Goal: Transaction & Acquisition: Purchase product/service

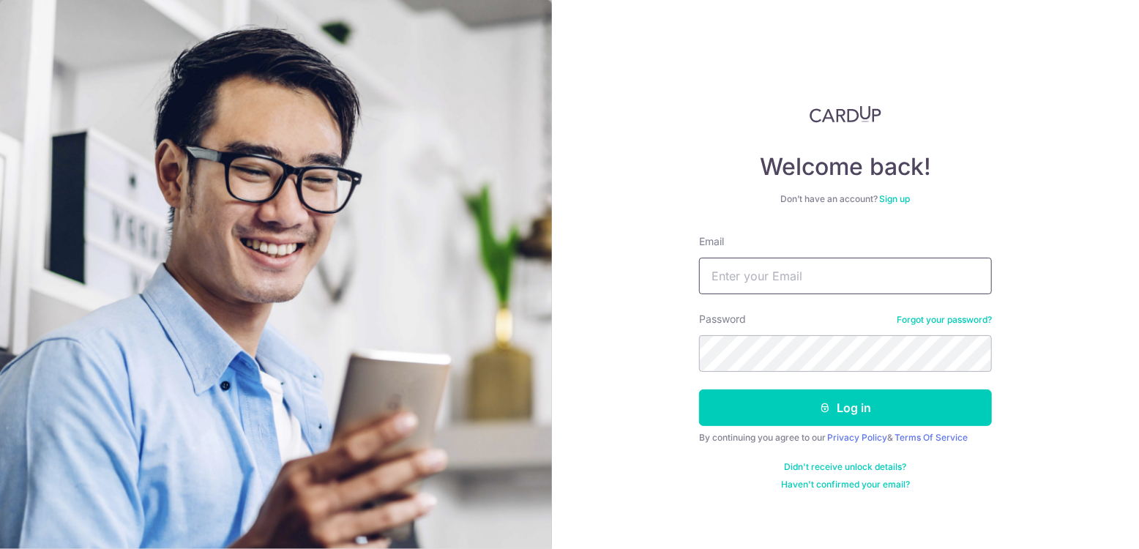
drag, startPoint x: 0, startPoint y: 0, endPoint x: 855, endPoint y: 276, distance: 898.1
click at [855, 276] on input "Email" at bounding box center [845, 276] width 293 height 37
type input "[EMAIL_ADDRESS][PERSON_NAME][DOMAIN_NAME]"
click at [699, 389] on button "Log in" at bounding box center [845, 407] width 293 height 37
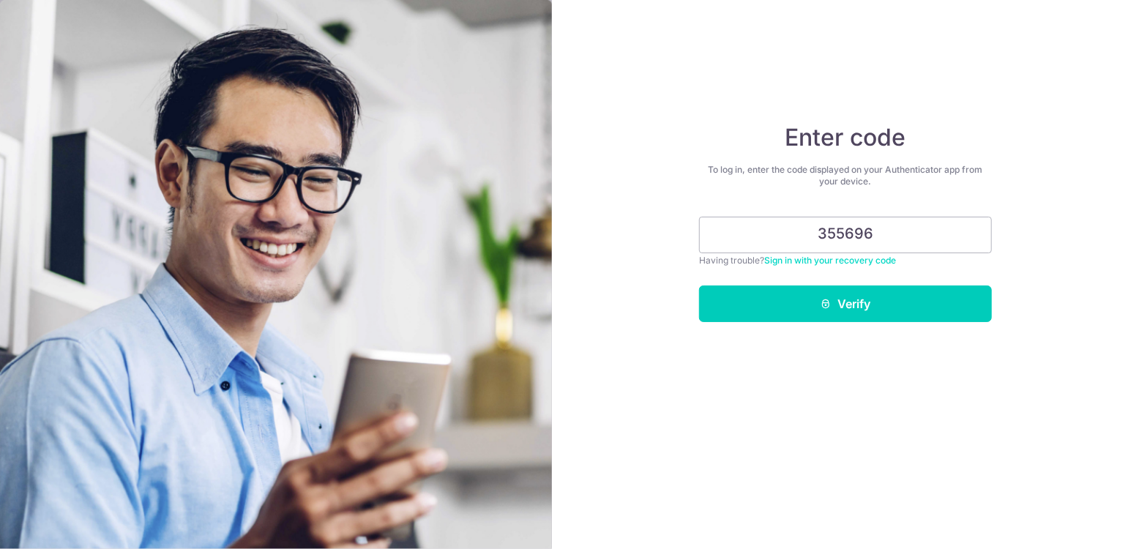
type input "355696"
click at [699, 285] on button "Verify" at bounding box center [845, 303] width 293 height 37
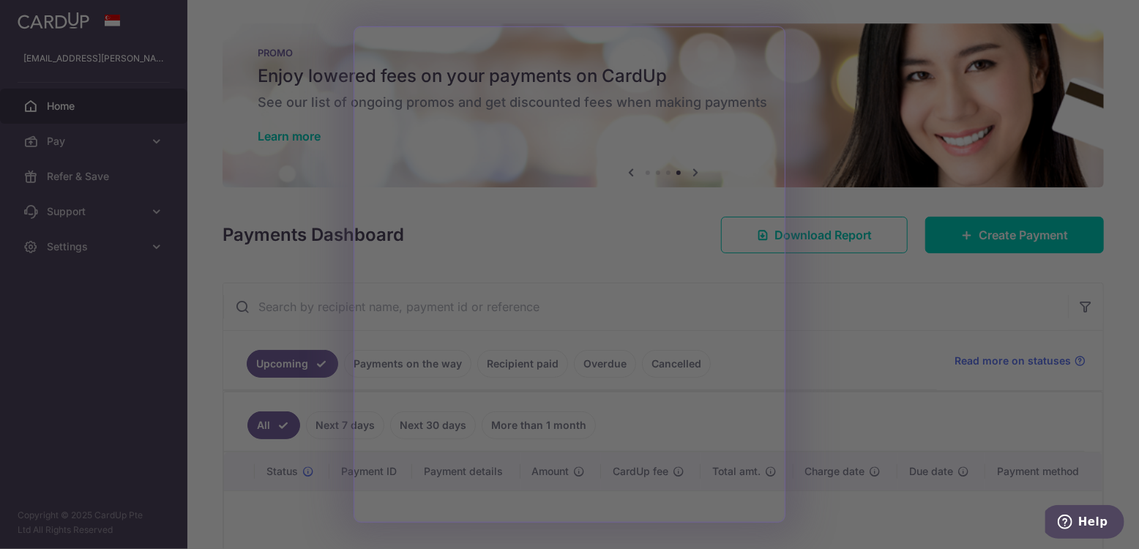
drag, startPoint x: 913, startPoint y: 394, endPoint x: 904, endPoint y: 394, distance: 8.8
click at [913, 394] on div at bounding box center [575, 277] width 1150 height 555
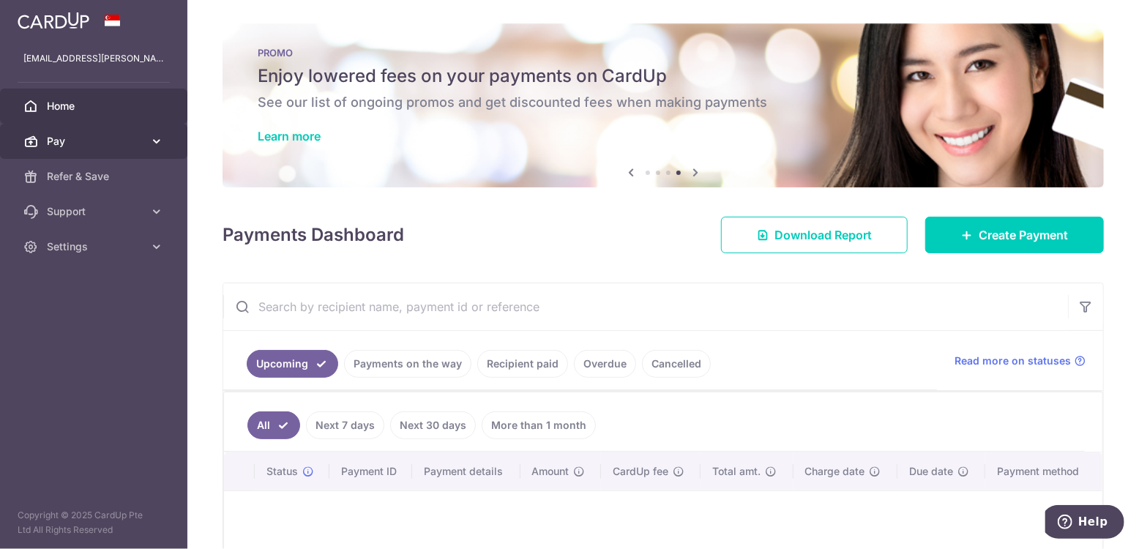
click at [147, 143] on link "Pay" at bounding box center [93, 141] width 187 height 35
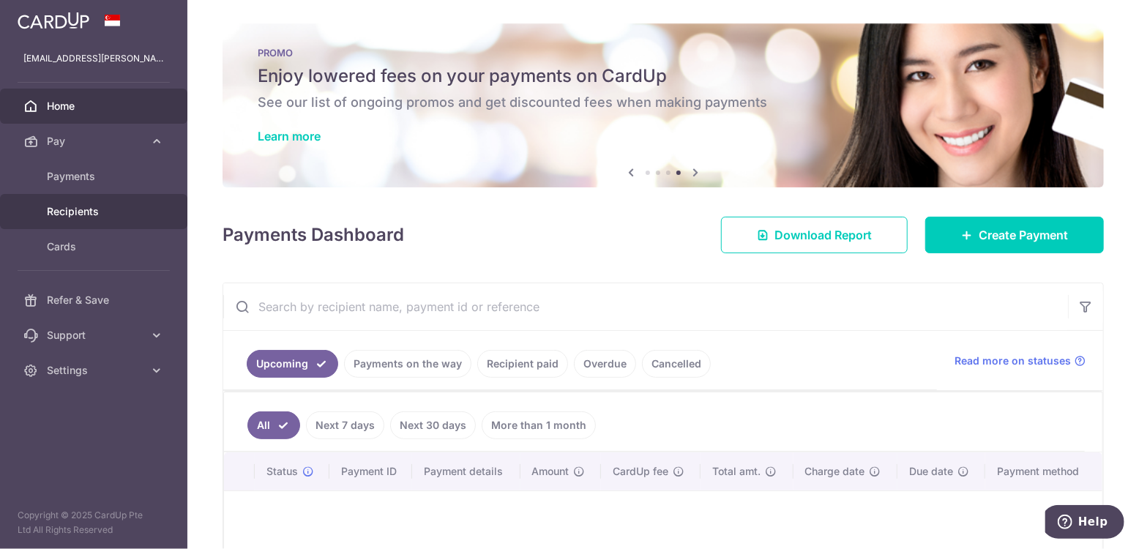
click at [96, 215] on span "Recipients" at bounding box center [95, 211] width 97 height 15
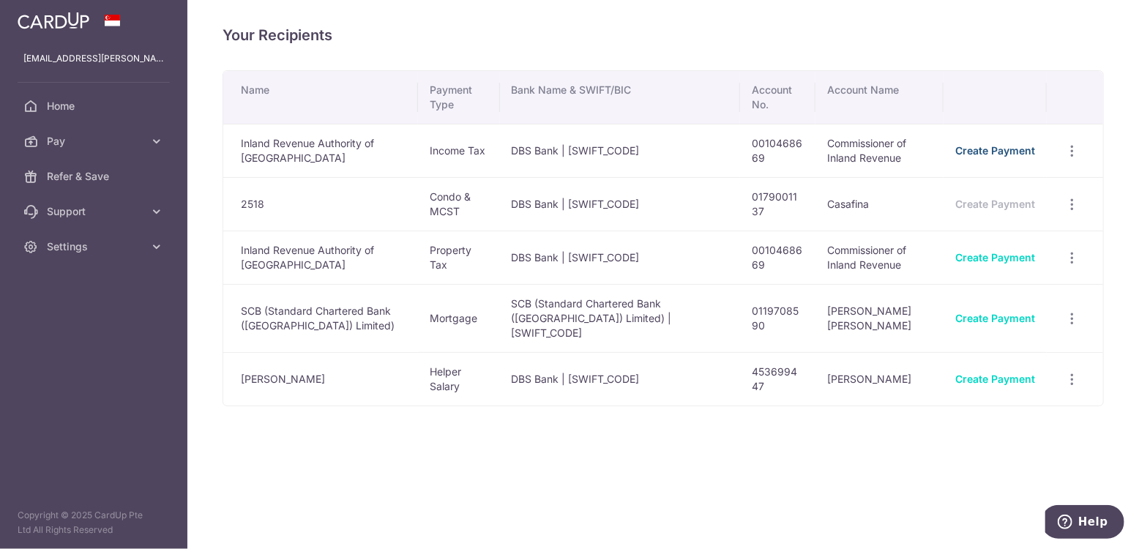
click at [1027, 151] on link "Create Payment" at bounding box center [995, 150] width 80 height 12
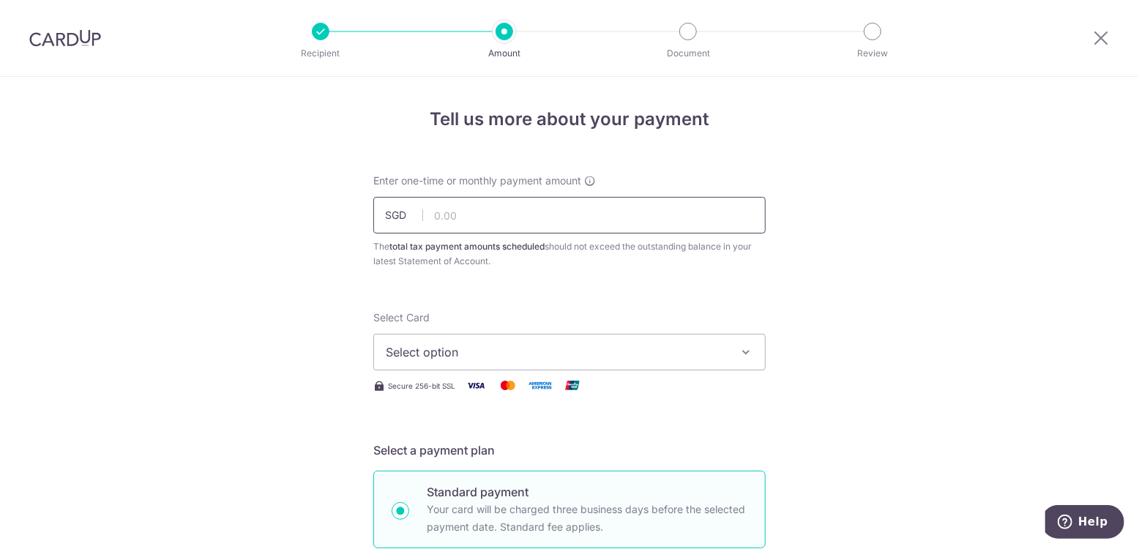
click at [573, 221] on input "text" at bounding box center [569, 215] width 392 height 37
type input "8,833.42"
click at [603, 360] on span "Select option" at bounding box center [556, 352] width 341 height 18
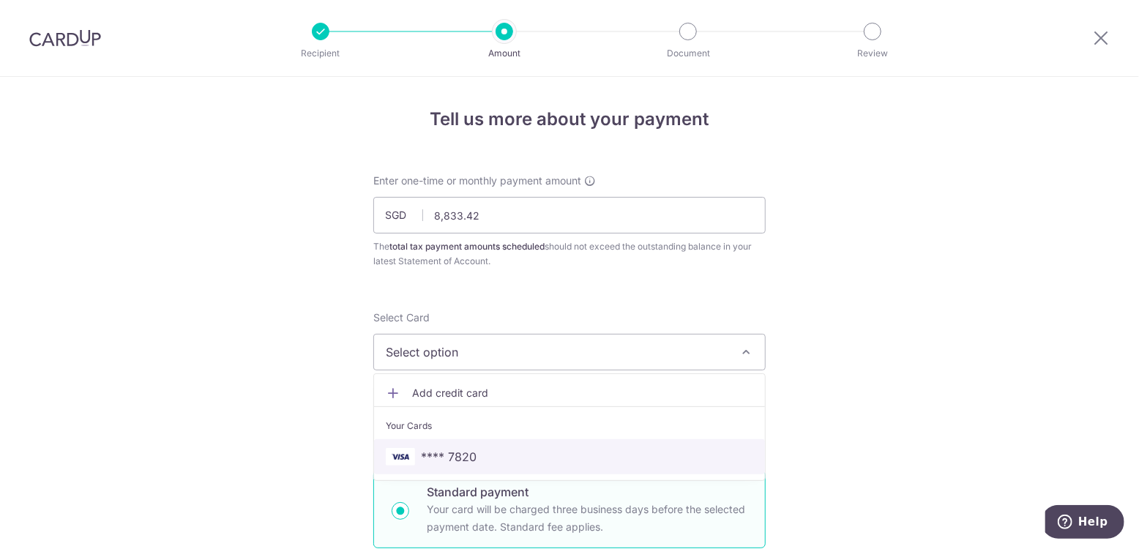
click at [543, 444] on link "**** 7820" at bounding box center [569, 456] width 391 height 35
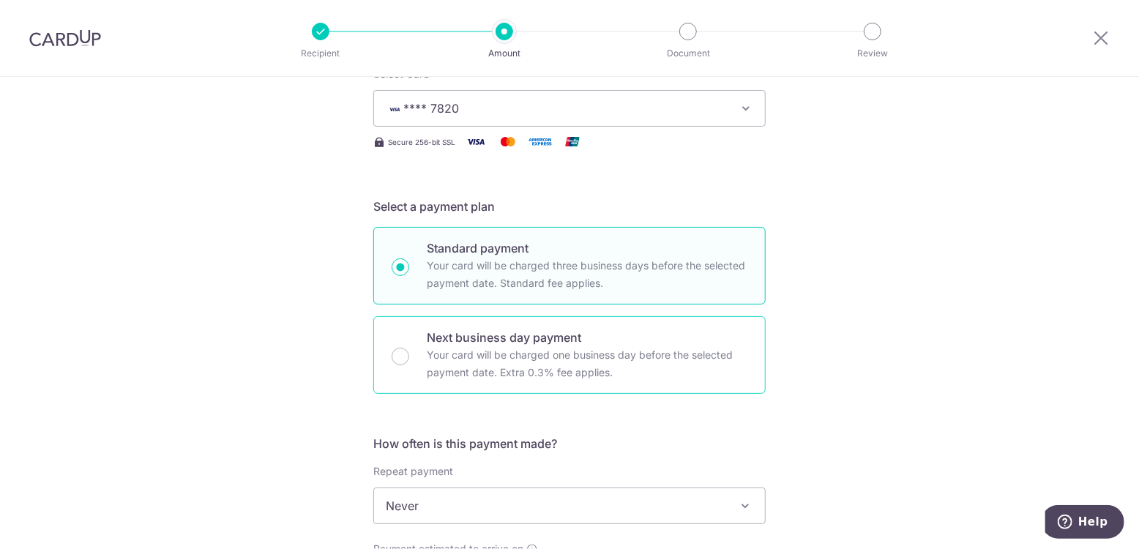
scroll to position [487, 0]
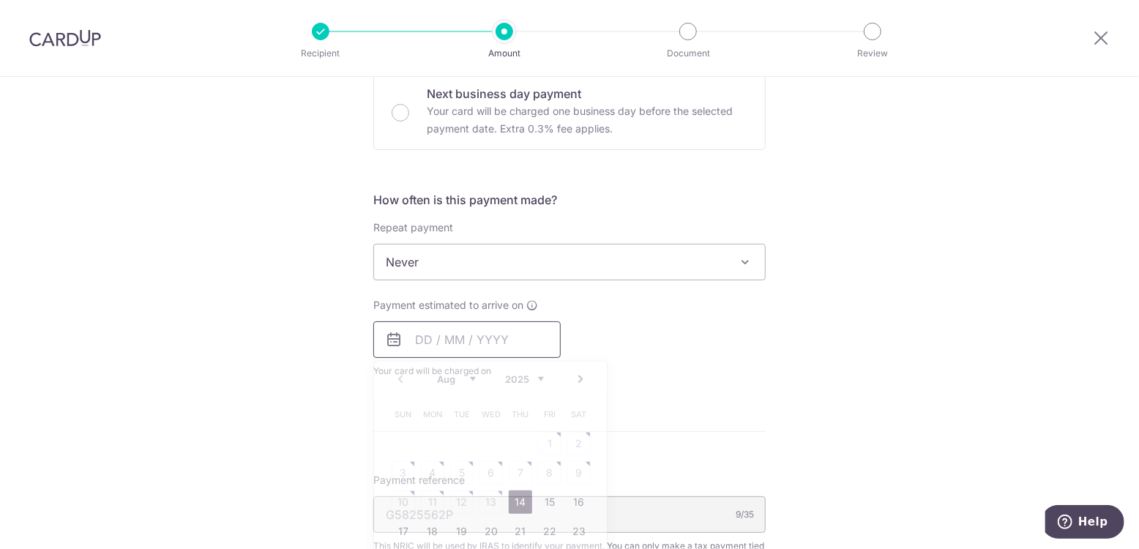
click at [419, 334] on input "text" at bounding box center [466, 339] width 187 height 37
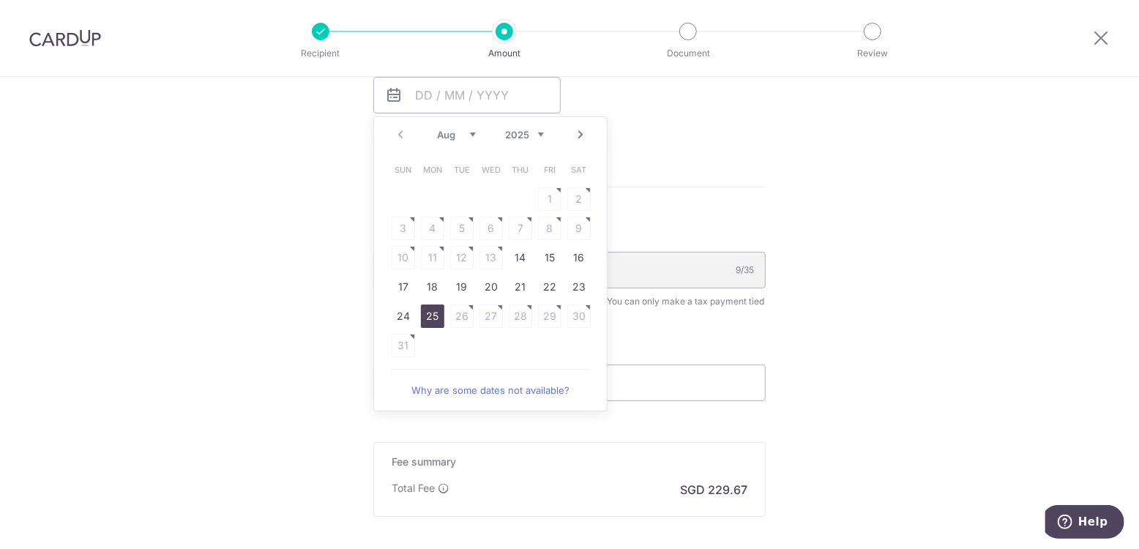
click at [430, 312] on link "25" at bounding box center [432, 315] width 23 height 23
type input "25/08/2025"
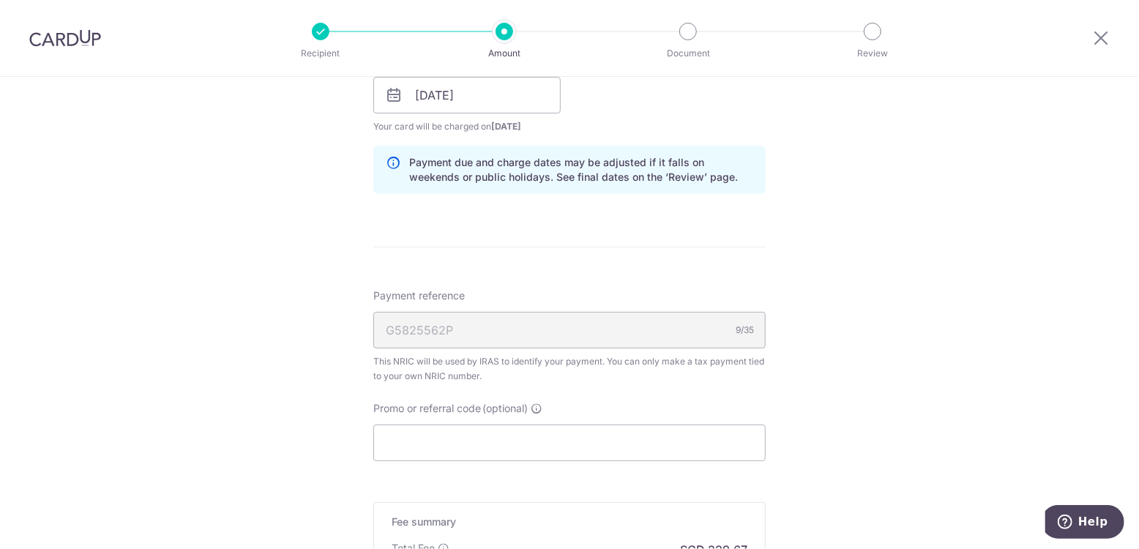
click at [656, 332] on div "G5825562P 9/35" at bounding box center [569, 330] width 392 height 37
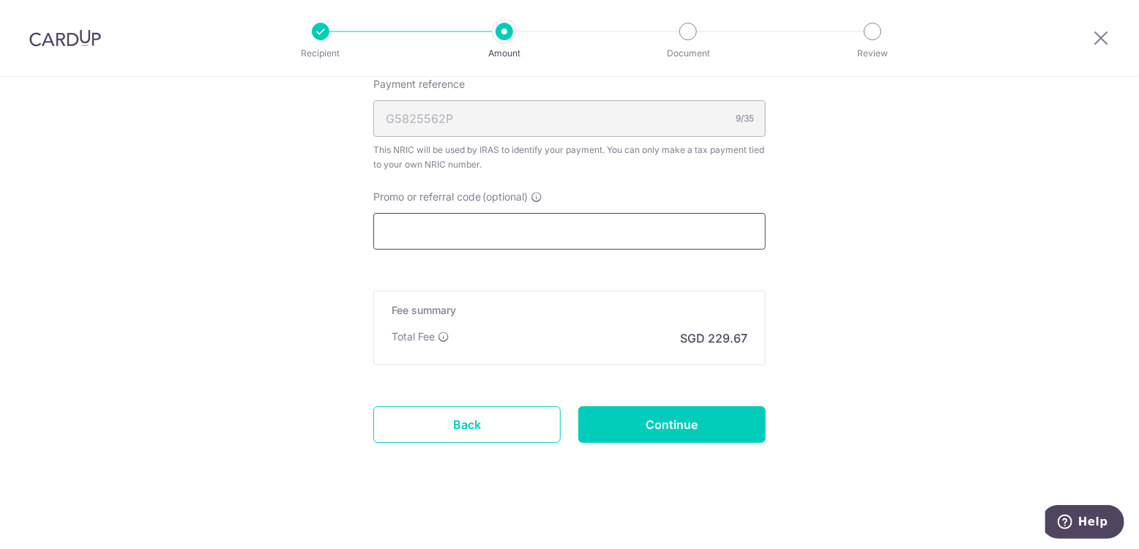
drag, startPoint x: 438, startPoint y: 214, endPoint x: 438, endPoint y: 225, distance: 11.7
click at [438, 221] on input "Promo or referral code (optional)" at bounding box center [569, 231] width 392 height 37
paste input "ASHREF17"
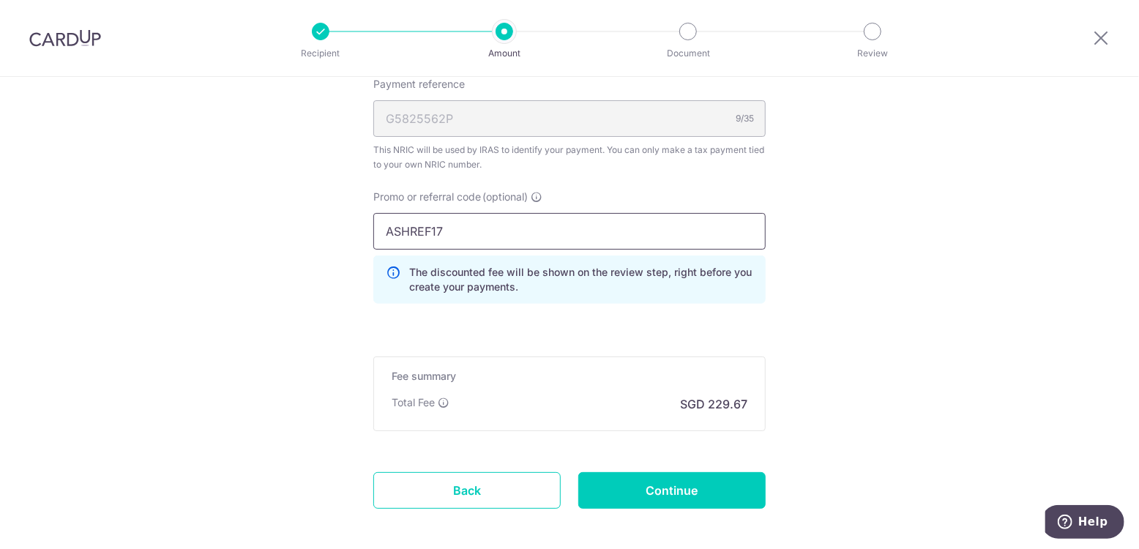
type input "ASHREF17"
click at [713, 498] on input "Continue" at bounding box center [671, 490] width 187 height 37
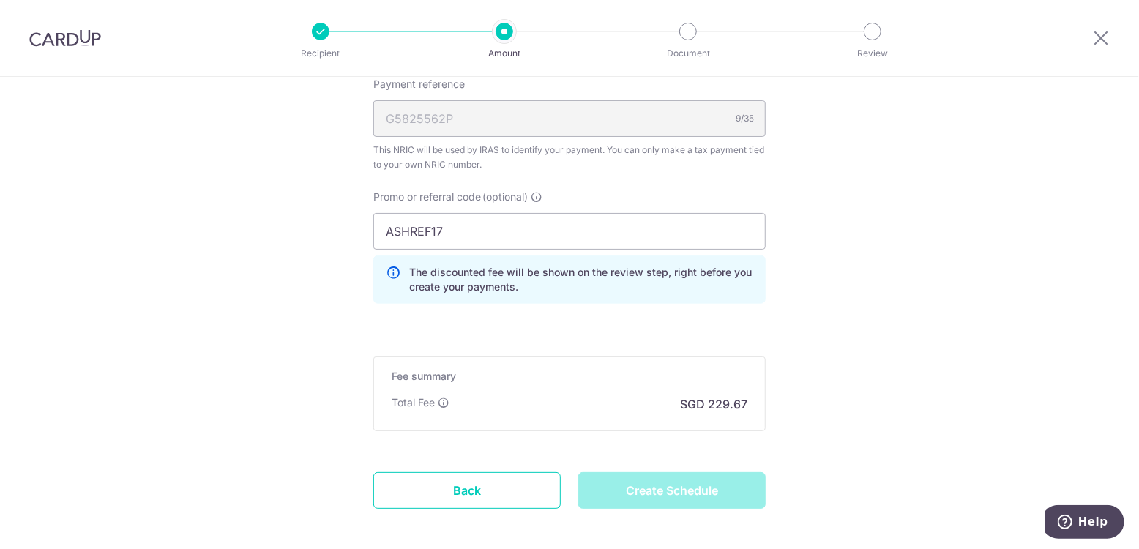
type input "Create Schedule"
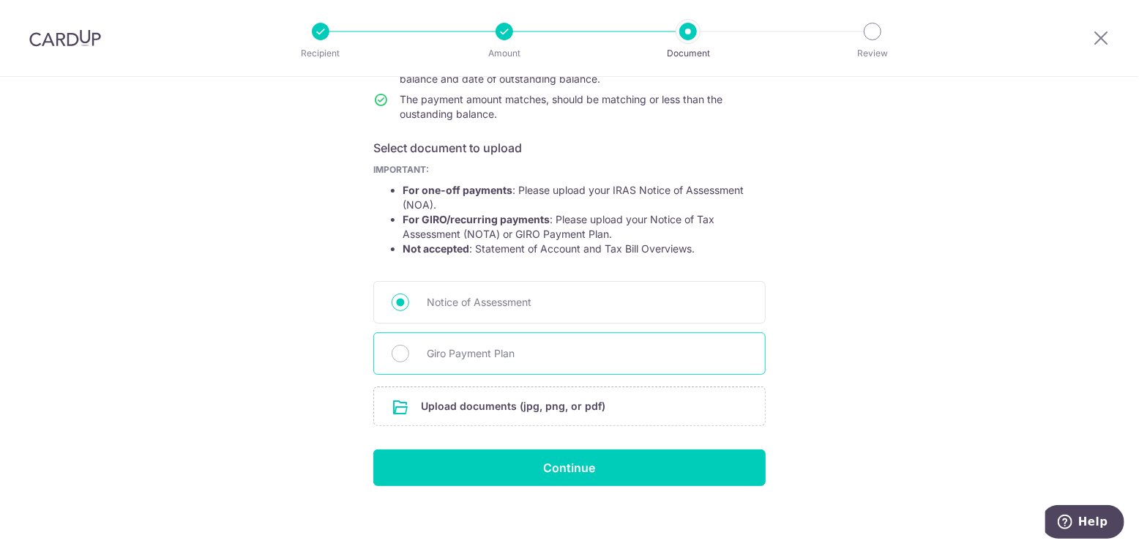
scroll to position [196, 0]
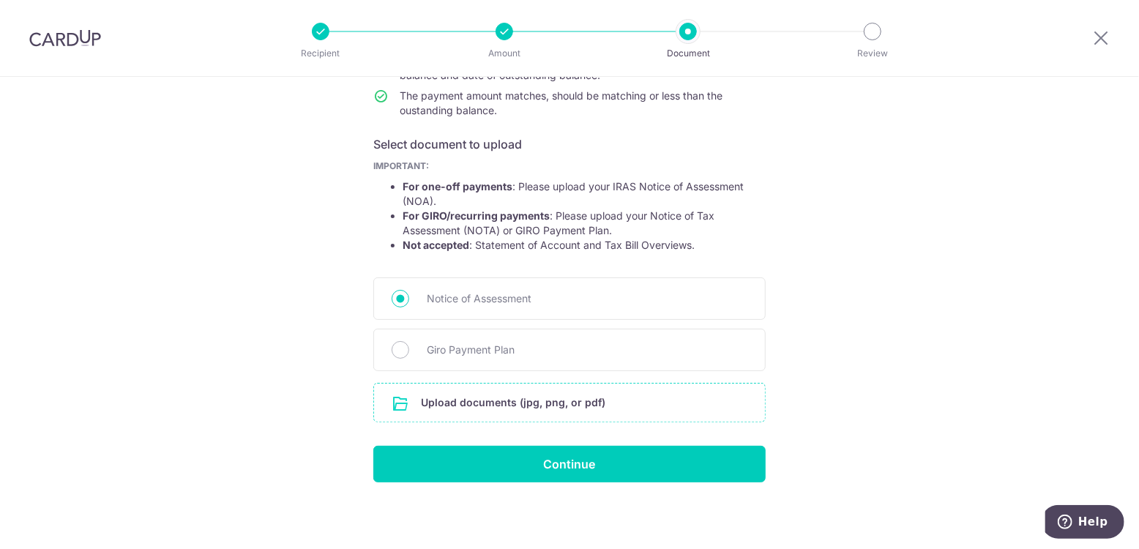
click at [567, 400] on input "file" at bounding box center [569, 402] width 391 height 38
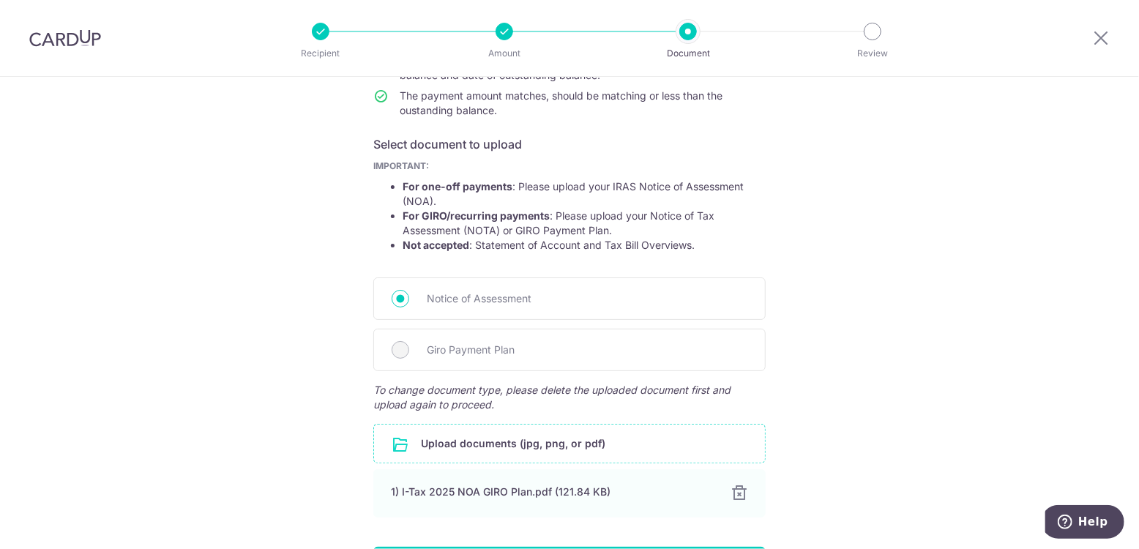
scroll to position [296, 0]
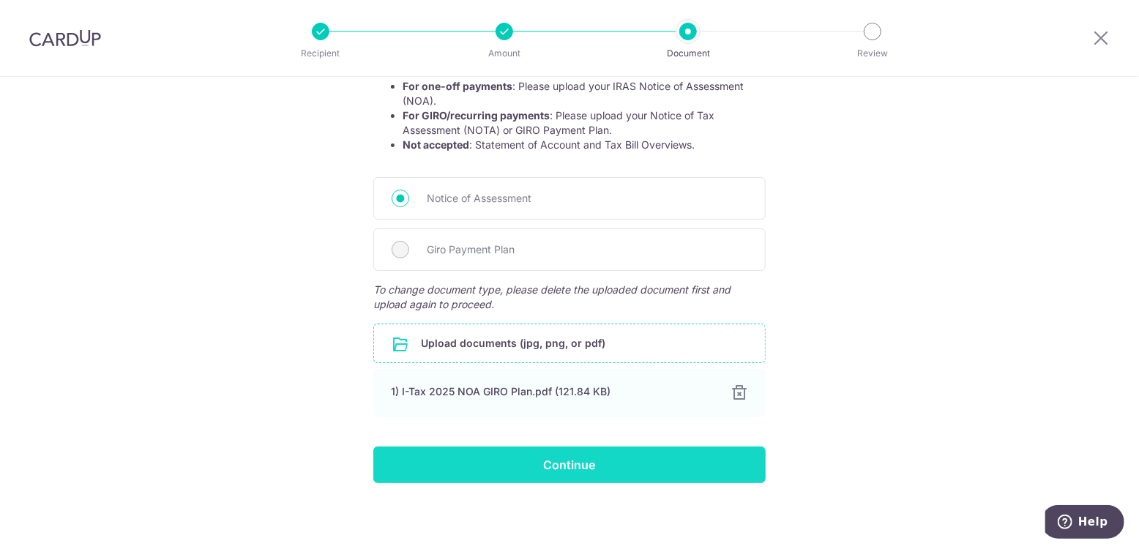
click at [604, 468] on input "Continue" at bounding box center [569, 464] width 392 height 37
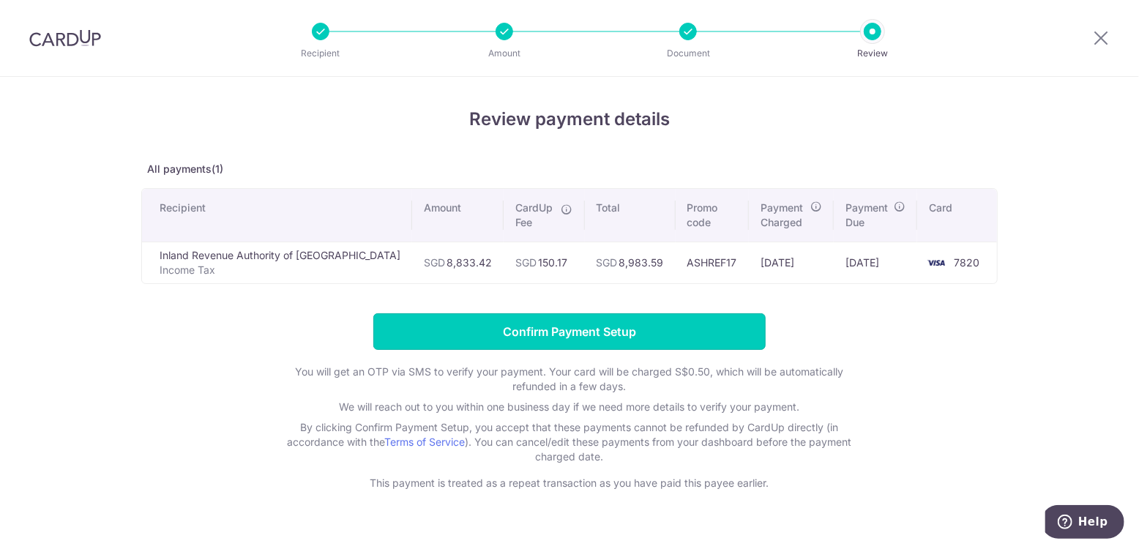
drag, startPoint x: 592, startPoint y: 325, endPoint x: 602, endPoint y: 325, distance: 10.2
click at [592, 325] on input "Confirm Payment Setup" at bounding box center [569, 331] width 392 height 37
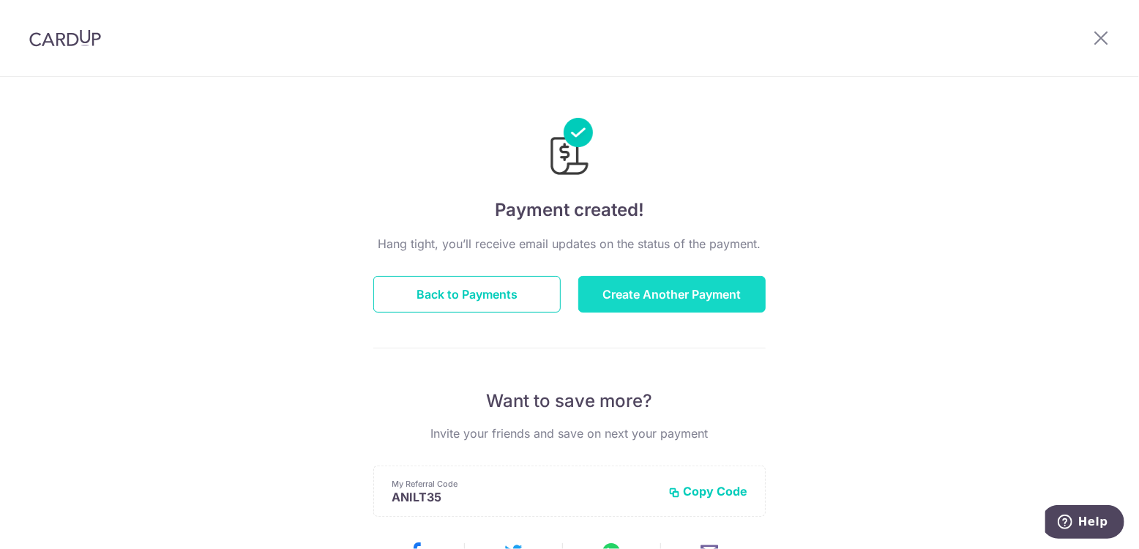
click at [647, 298] on button "Create Another Payment" at bounding box center [671, 294] width 187 height 37
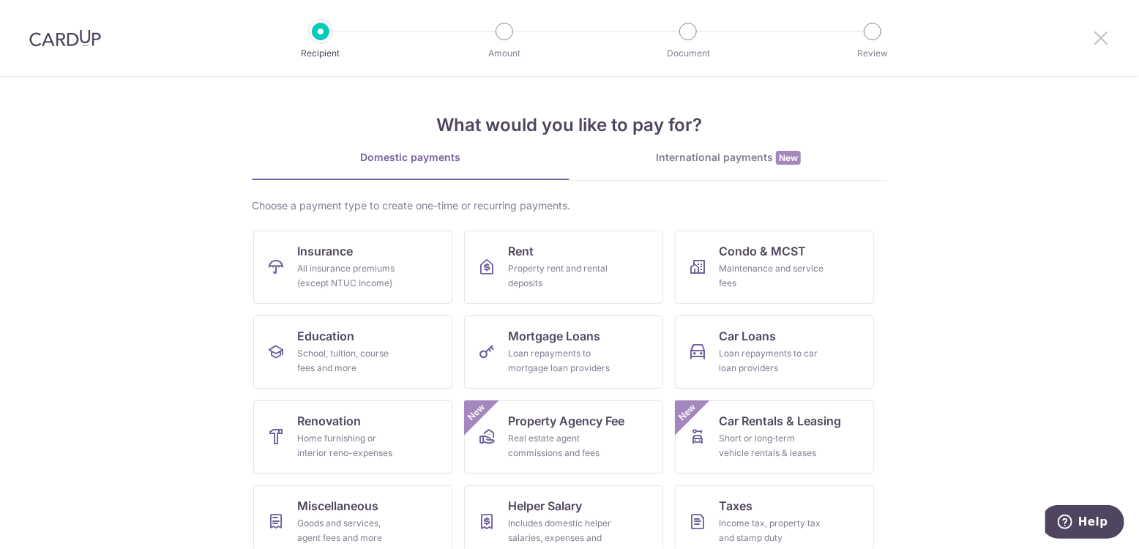
drag, startPoint x: 1109, startPoint y: 38, endPoint x: 1101, endPoint y: 40, distance: 7.6
click at [1109, 39] on icon at bounding box center [1101, 38] width 18 height 18
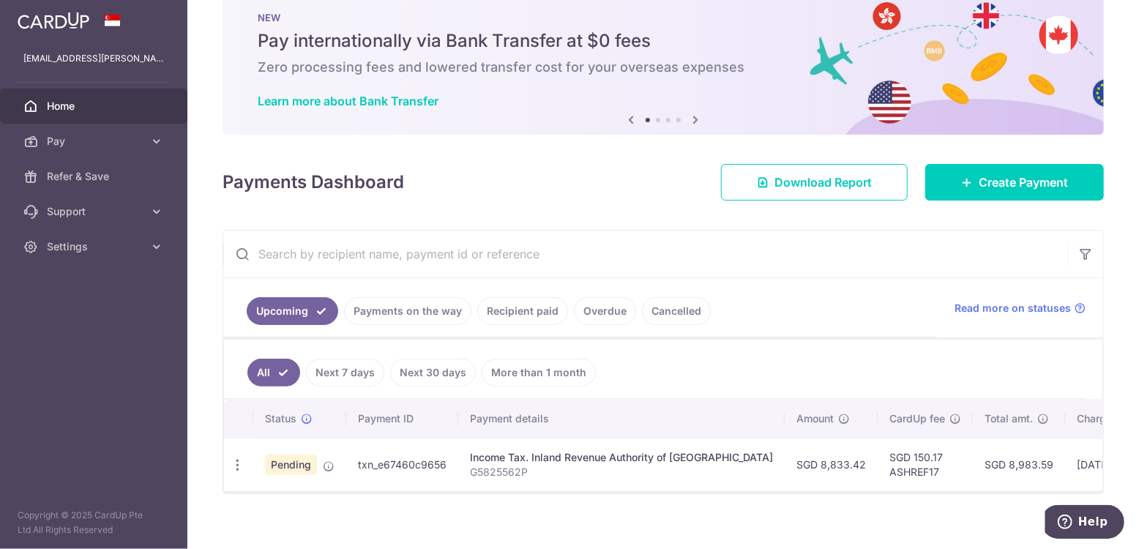
scroll to position [52, 0]
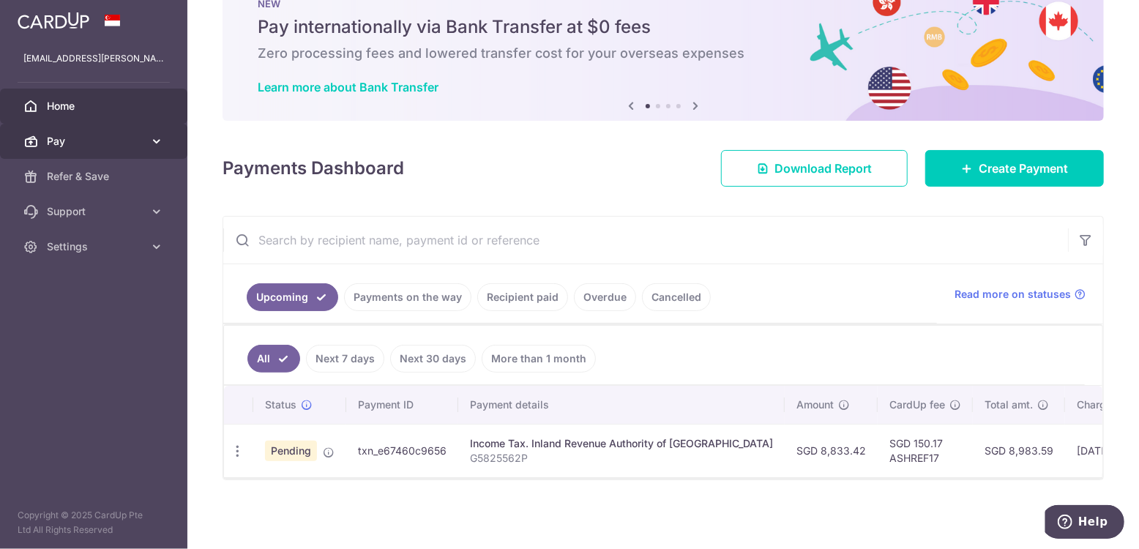
click at [117, 142] on span "Pay" at bounding box center [95, 141] width 97 height 15
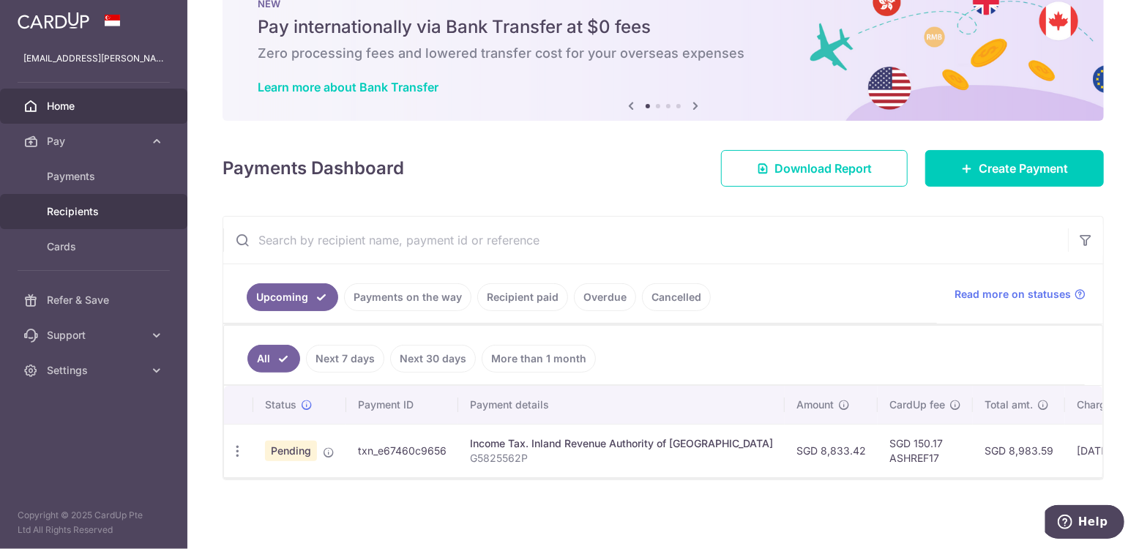
click at [91, 199] on link "Recipients" at bounding box center [93, 211] width 187 height 35
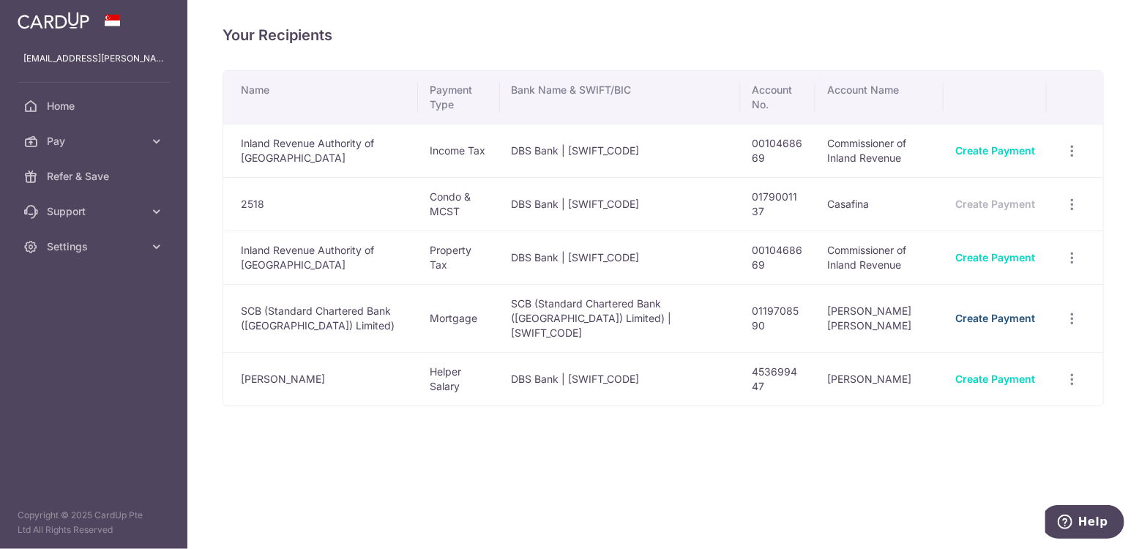
click at [983, 312] on link "Create Payment" at bounding box center [995, 318] width 80 height 12
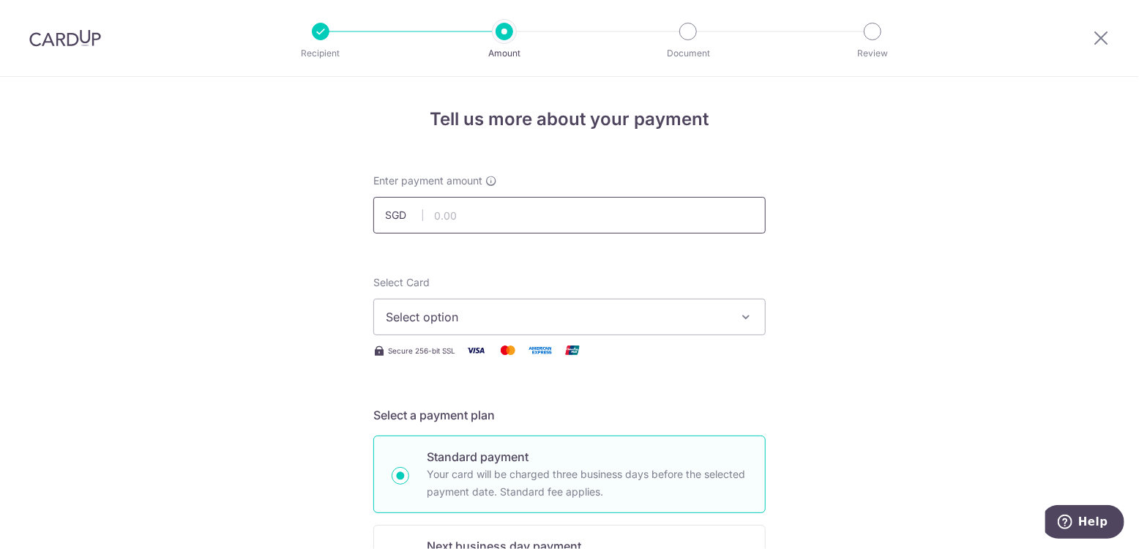
click at [460, 212] on input "text" at bounding box center [569, 215] width 392 height 37
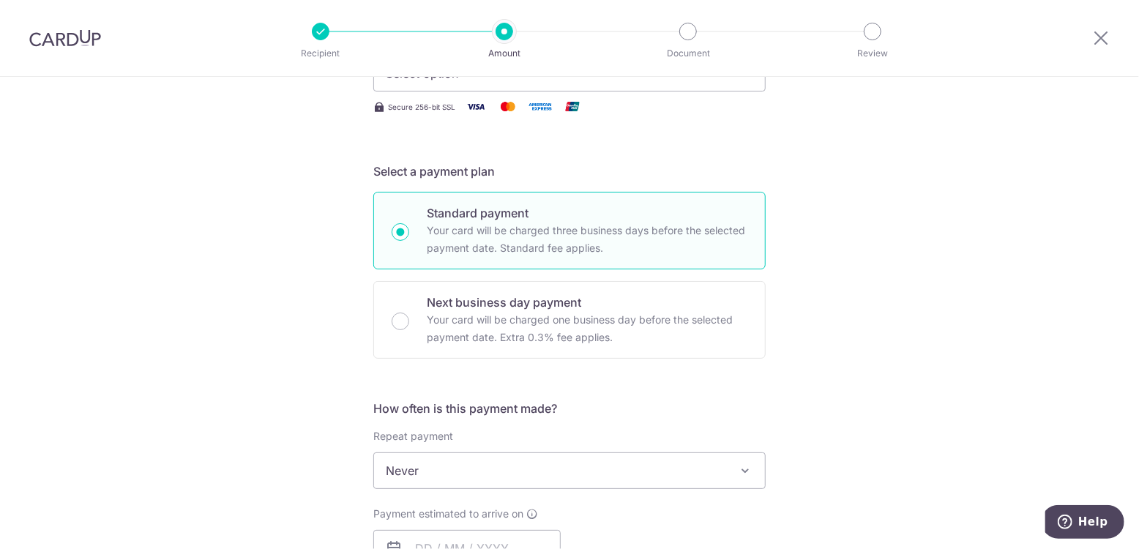
scroll to position [487, 0]
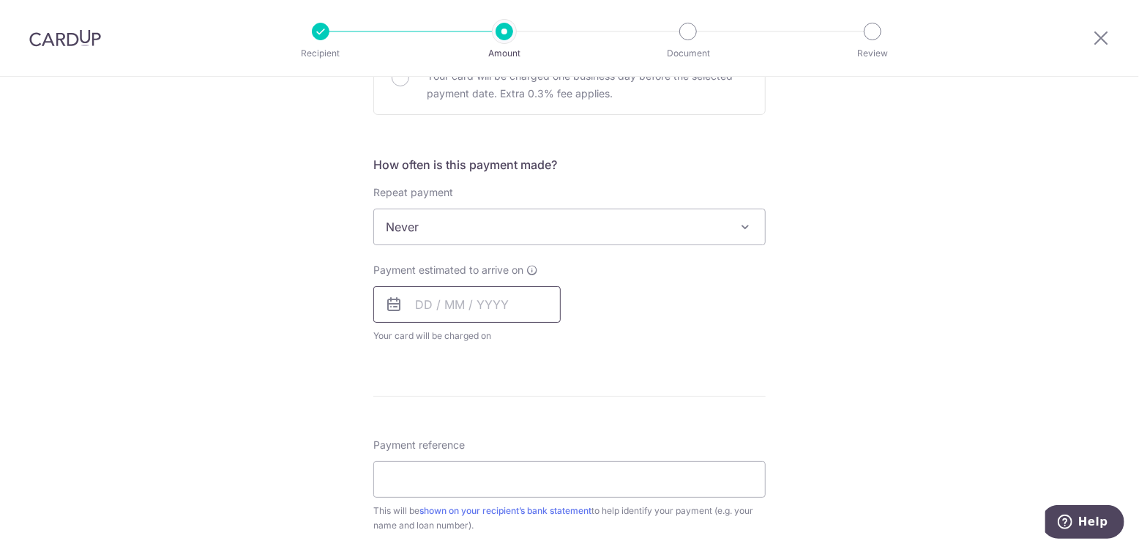
type input "5,598.82"
click at [432, 311] on input "text" at bounding box center [466, 304] width 187 height 37
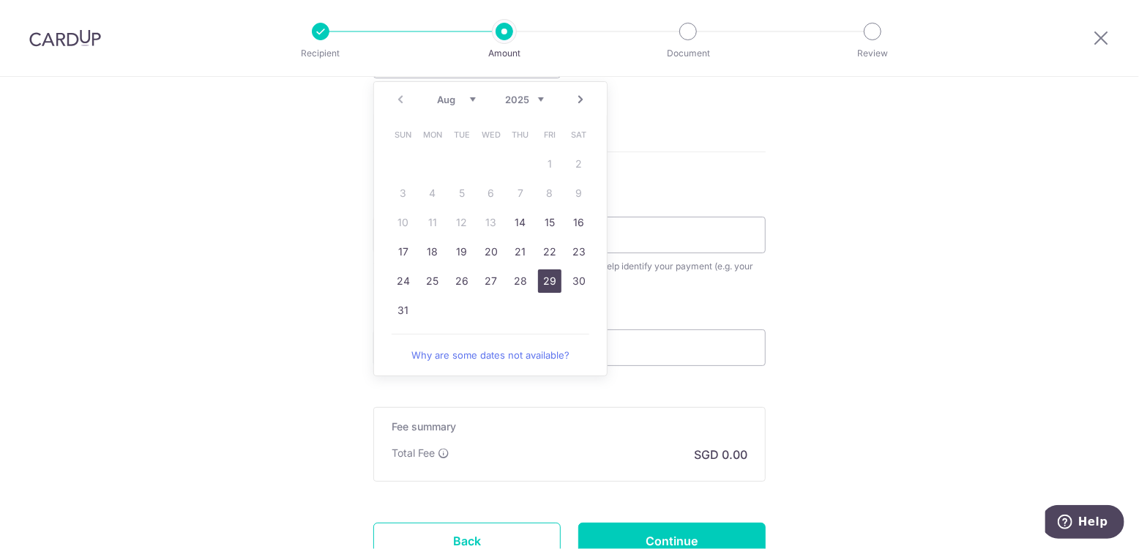
drag, startPoint x: 545, startPoint y: 286, endPoint x: 792, endPoint y: 286, distance: 246.6
click at [545, 286] on link "29" at bounding box center [549, 280] width 23 height 23
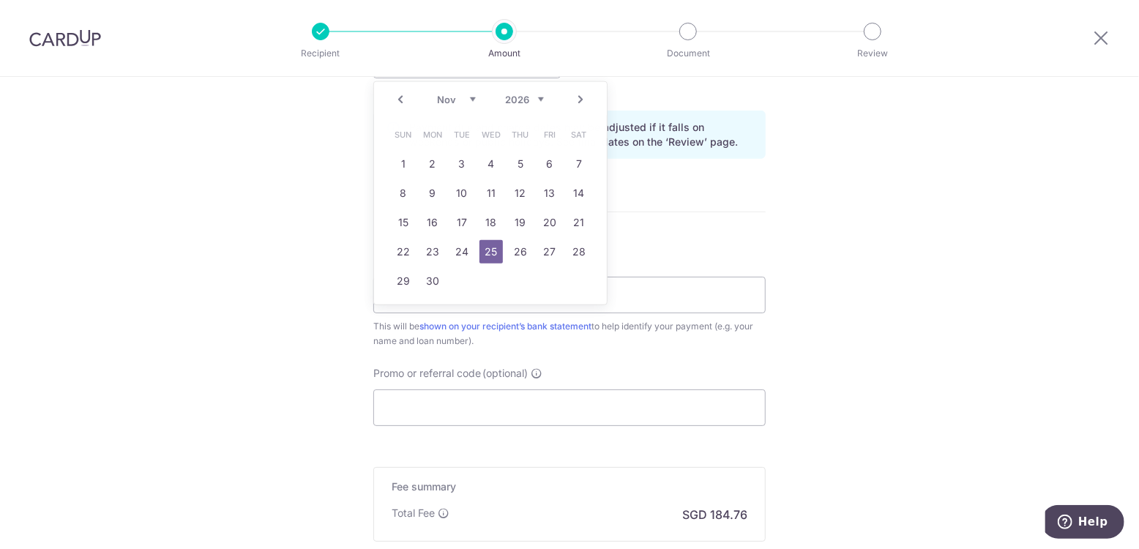
type input "[DATE]"
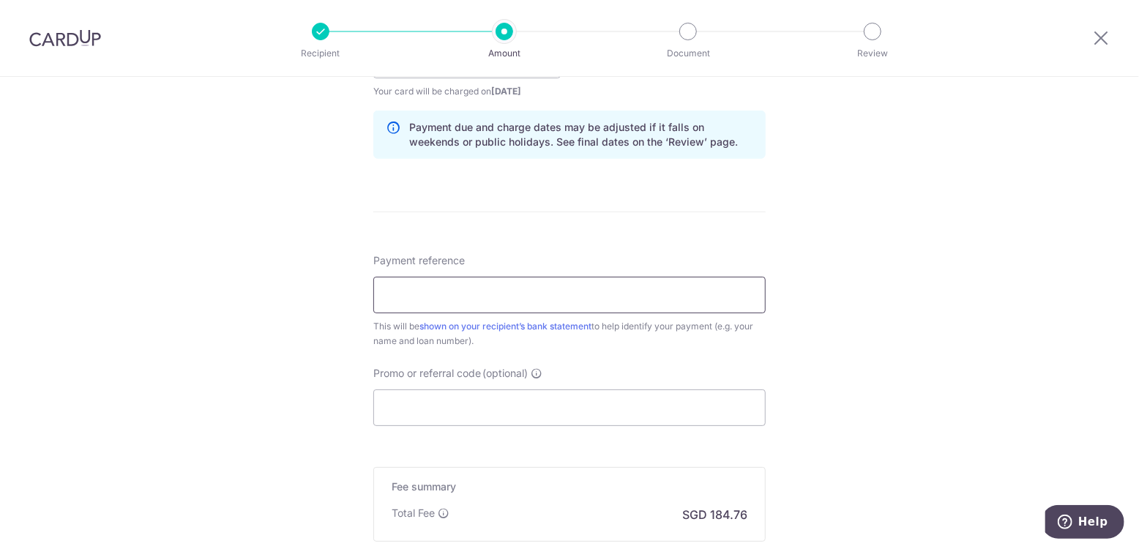
click at [609, 286] on input "Payment reference" at bounding box center [569, 295] width 392 height 37
click at [547, 290] on input "Payment reference" at bounding box center [569, 295] width 392 height 37
click at [680, 416] on input "Promo or referral code (optional)" at bounding box center [569, 407] width 392 height 37
paste input "ASHREF17"
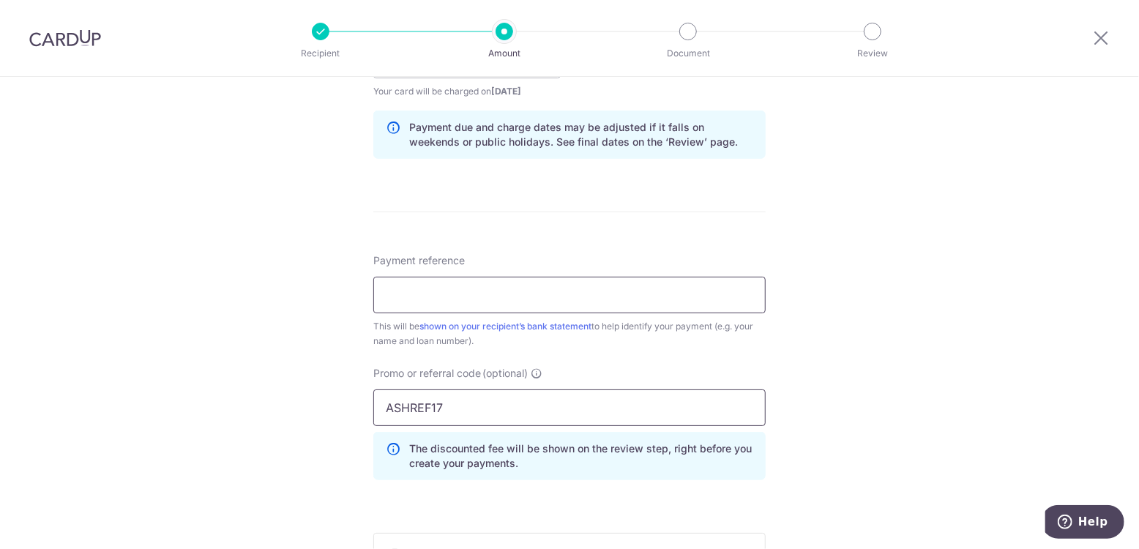
type input "ASHREF17"
click at [550, 291] on input "Payment reference" at bounding box center [569, 295] width 392 height 37
type input "Aug 25"
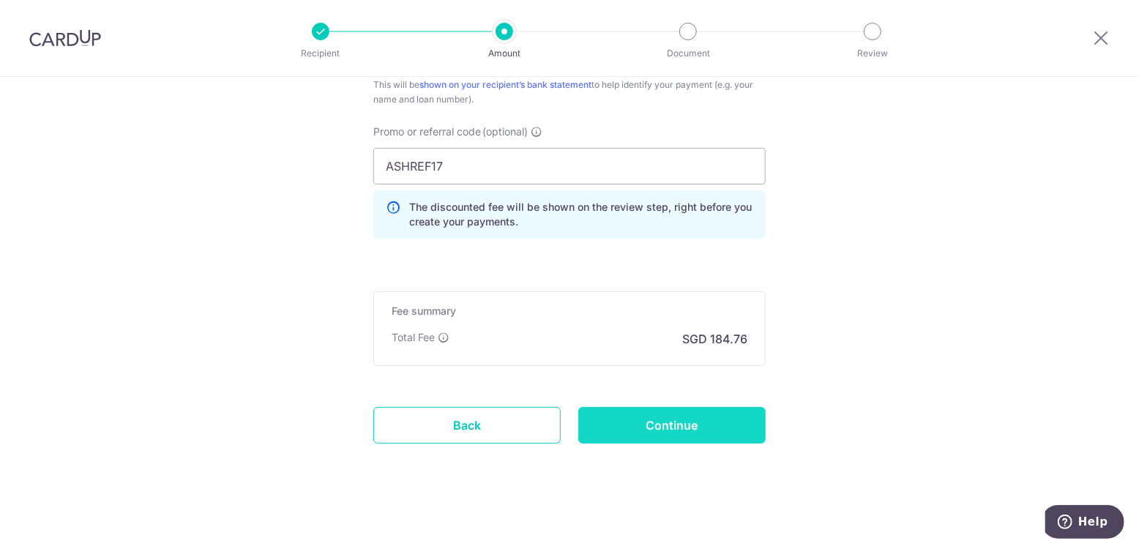
click at [725, 431] on input "Continue" at bounding box center [671, 425] width 187 height 37
type input "Create Schedule"
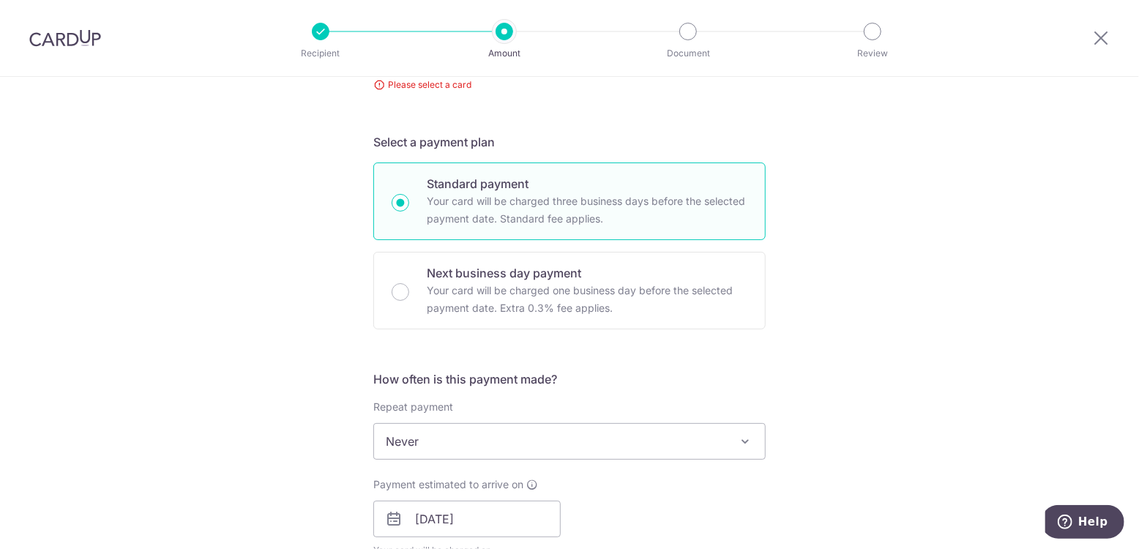
scroll to position [44, 0]
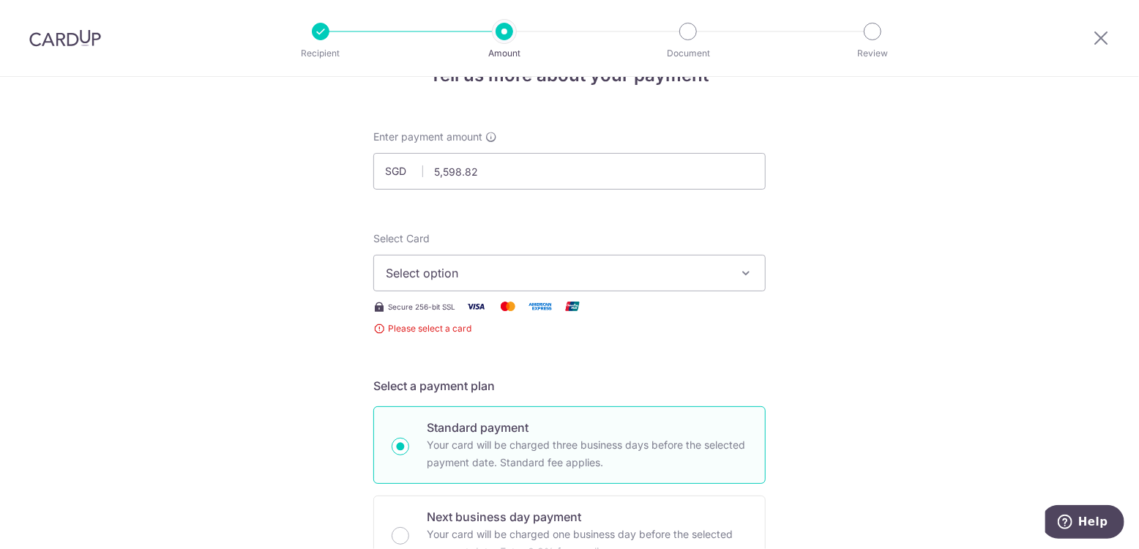
click at [495, 279] on span "Select option" at bounding box center [556, 273] width 341 height 18
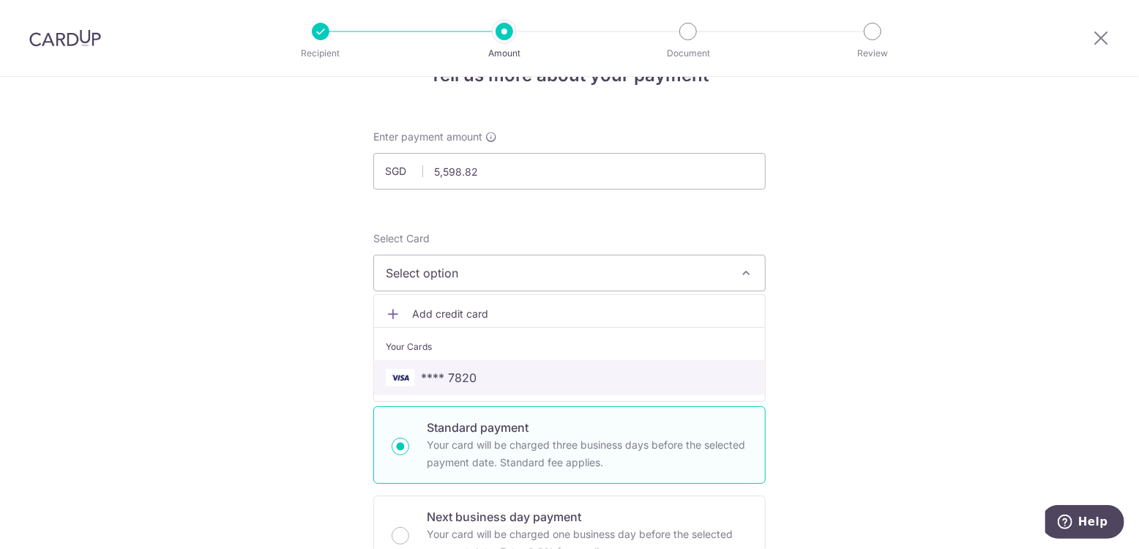
drag, startPoint x: 452, startPoint y: 367, endPoint x: 770, endPoint y: 336, distance: 319.1
click at [452, 367] on link "**** 7820" at bounding box center [569, 377] width 391 height 35
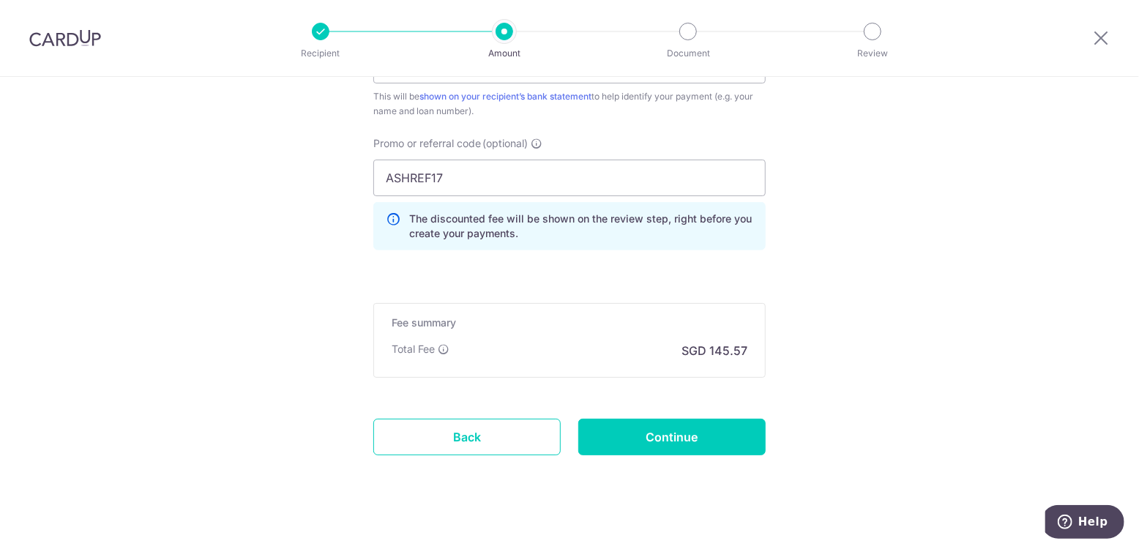
scroll to position [973, 0]
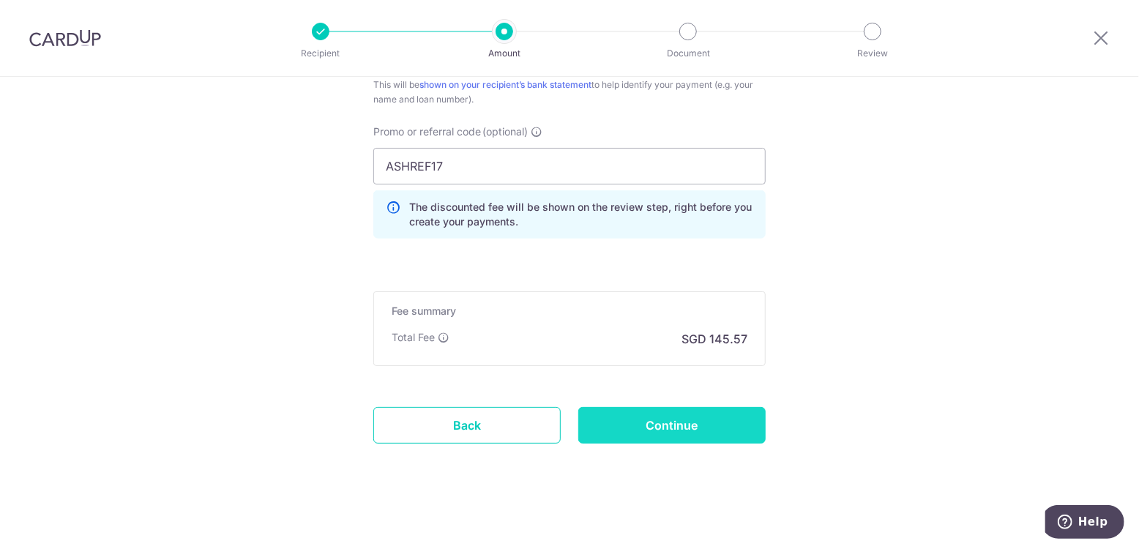
click at [712, 419] on input "Continue" at bounding box center [671, 425] width 187 height 37
type input "Create Schedule"
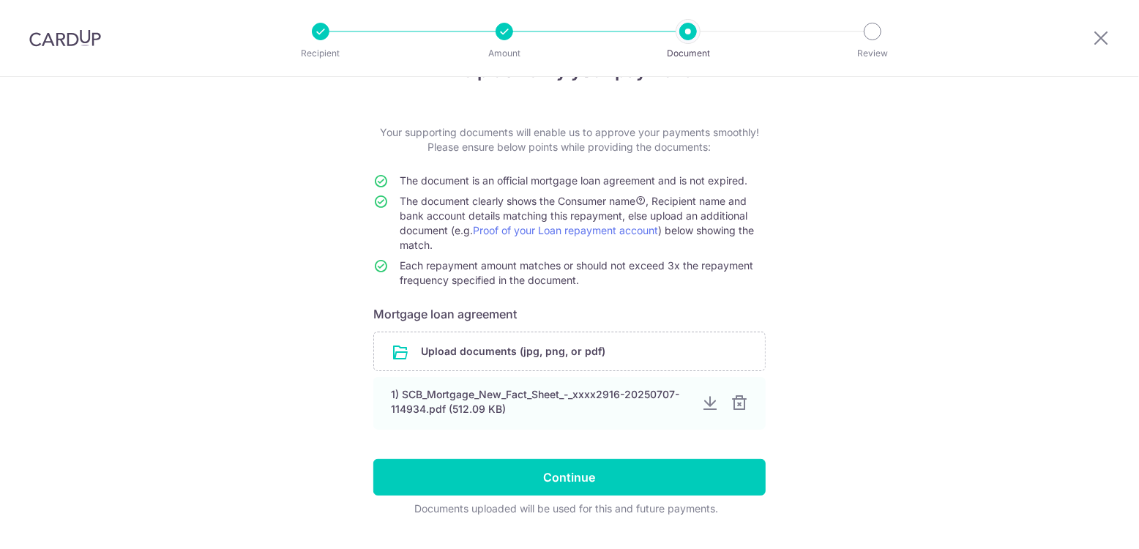
scroll to position [83, 0]
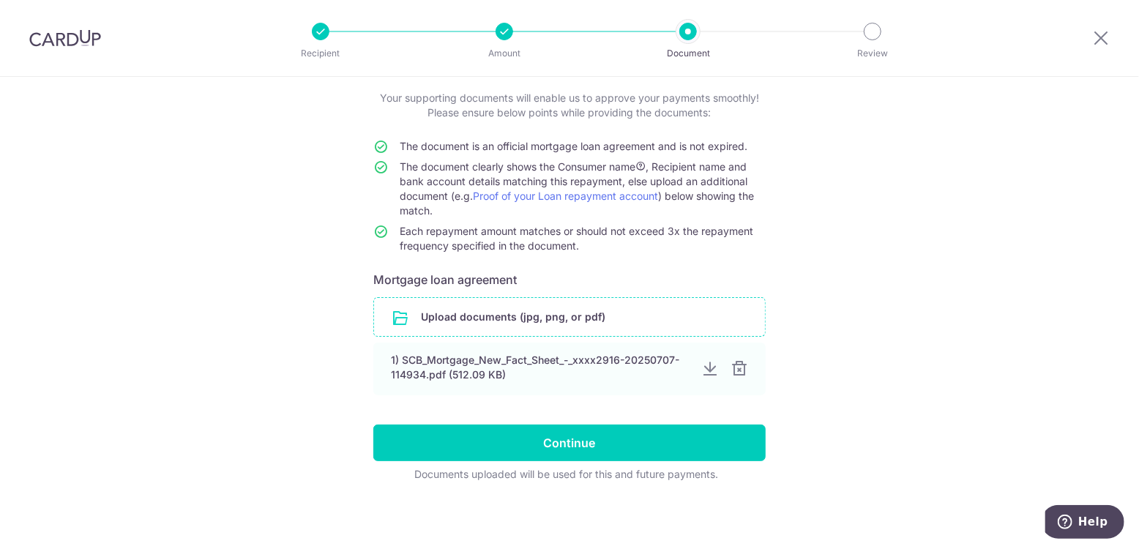
click at [573, 315] on input "file" at bounding box center [569, 317] width 391 height 38
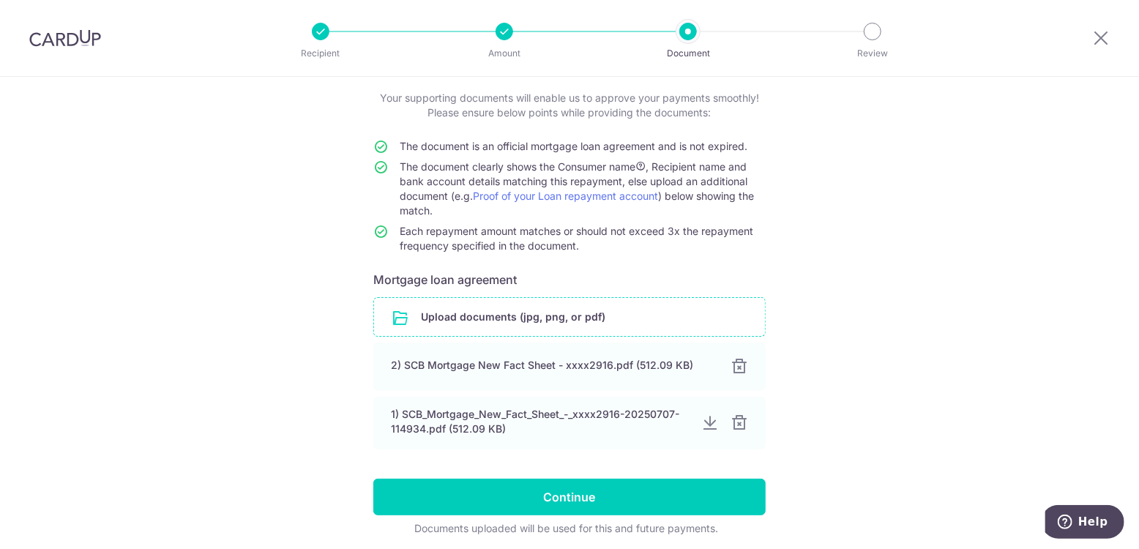
scroll to position [136, 0]
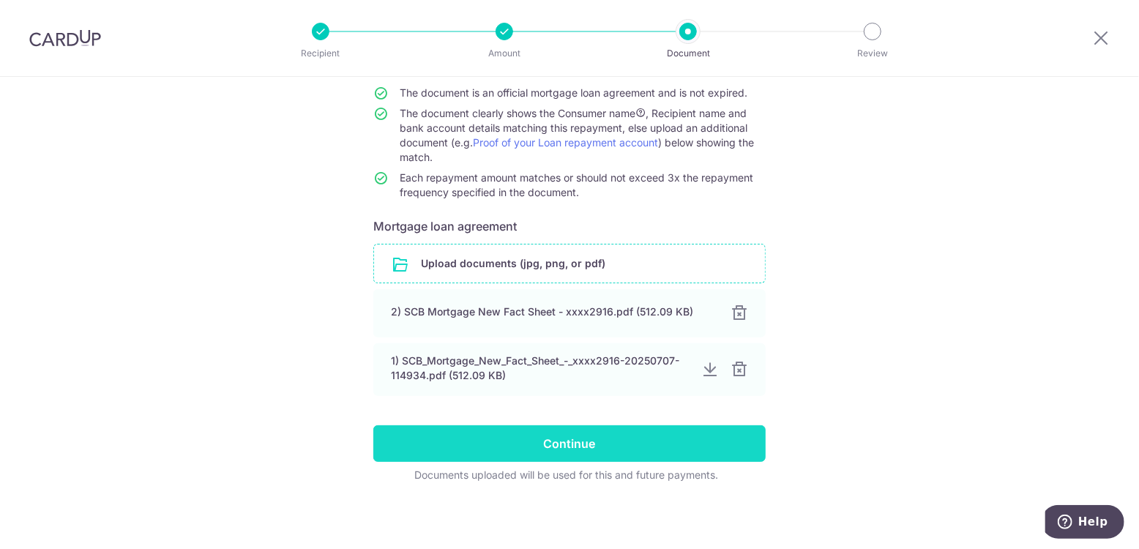
click at [667, 441] on input "Continue" at bounding box center [569, 443] width 392 height 37
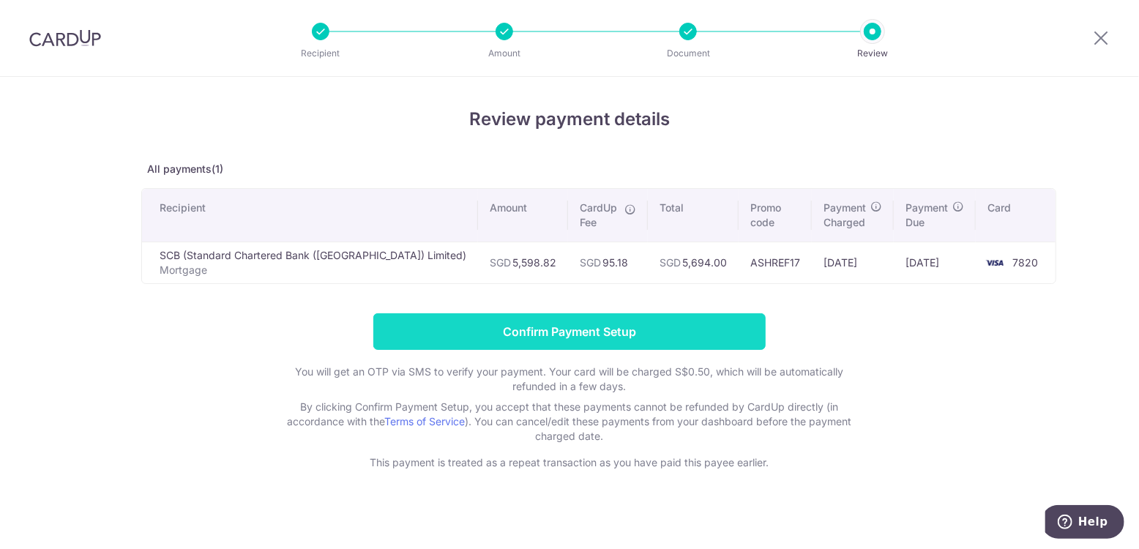
click at [598, 333] on input "Confirm Payment Setup" at bounding box center [569, 331] width 392 height 37
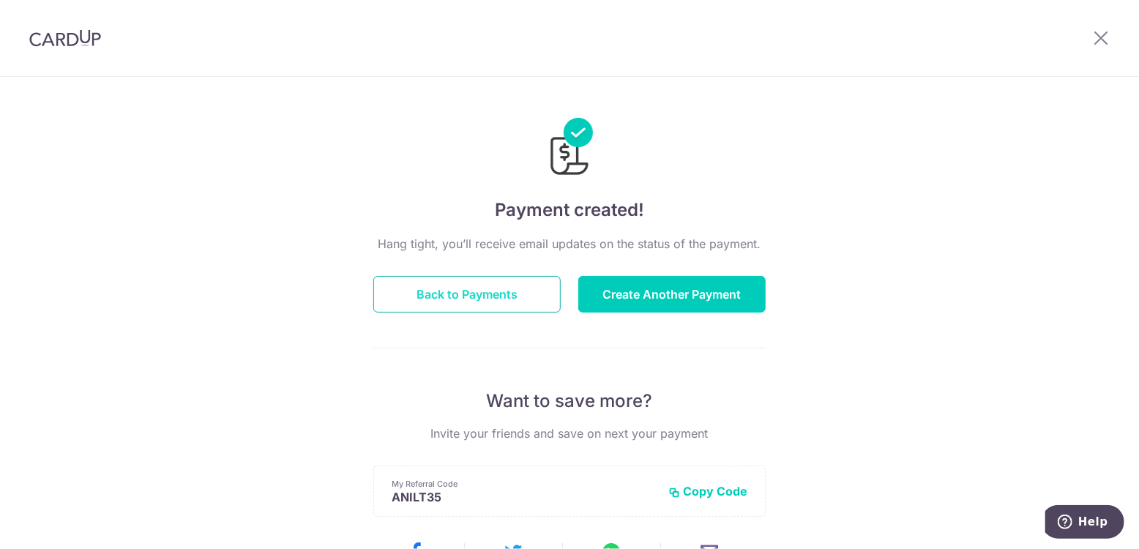
click at [525, 301] on button "Back to Payments" at bounding box center [466, 294] width 187 height 37
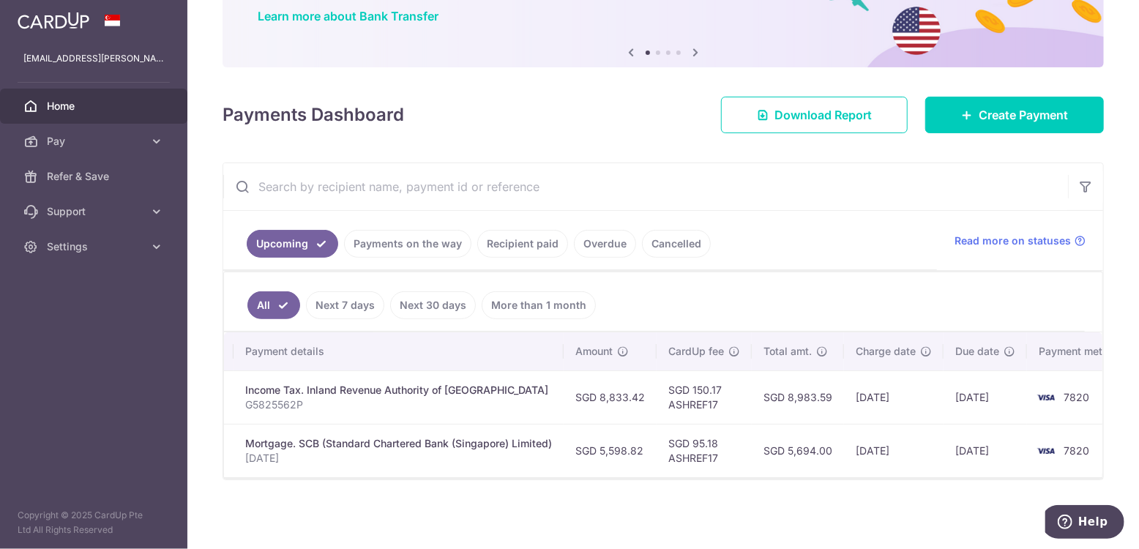
scroll to position [0, 258]
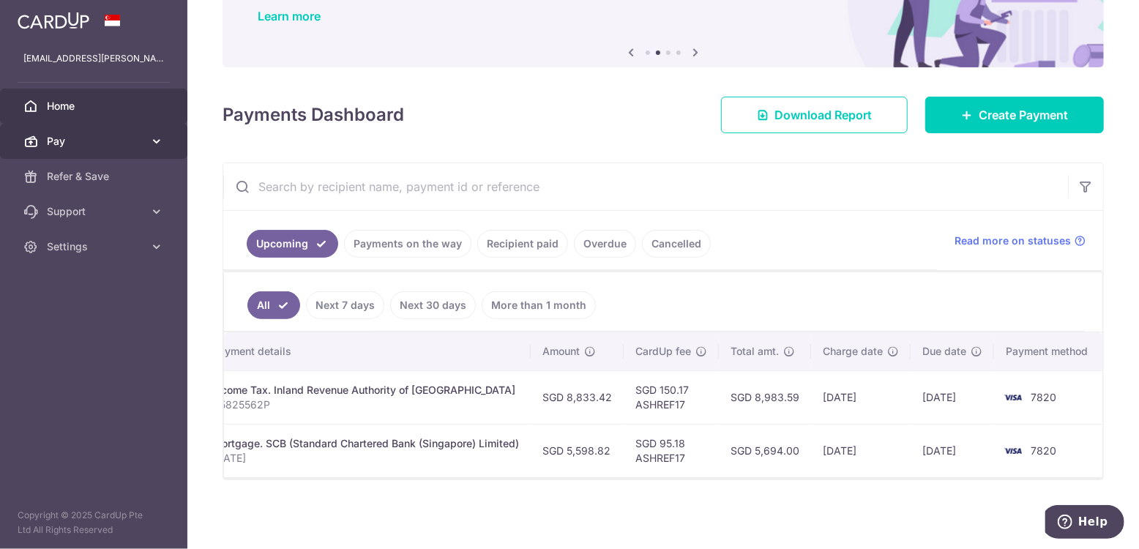
click at [72, 147] on span "Pay" at bounding box center [95, 141] width 97 height 15
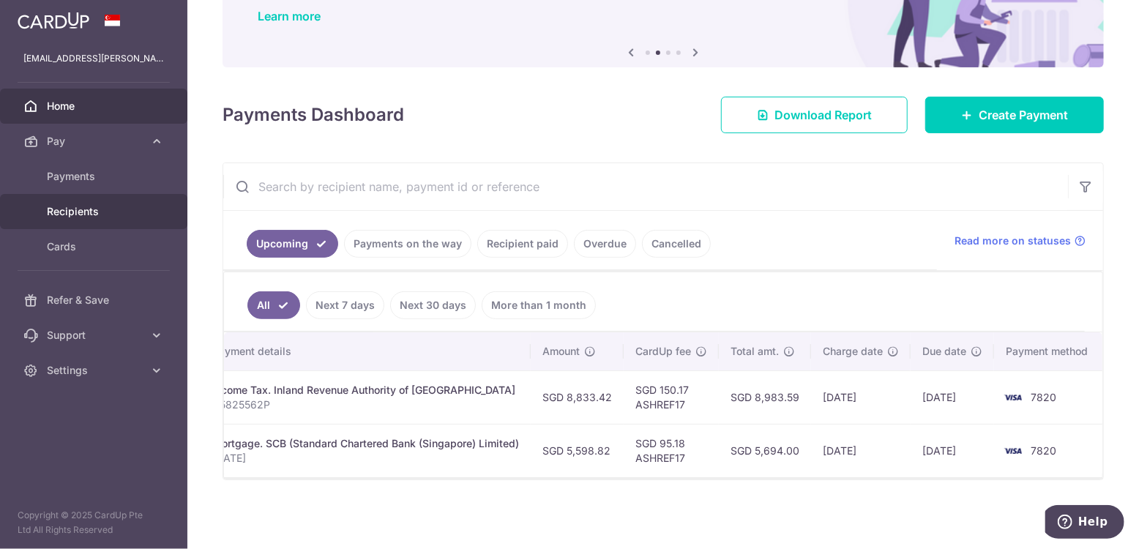
click at [89, 214] on span "Recipients" at bounding box center [95, 211] width 97 height 15
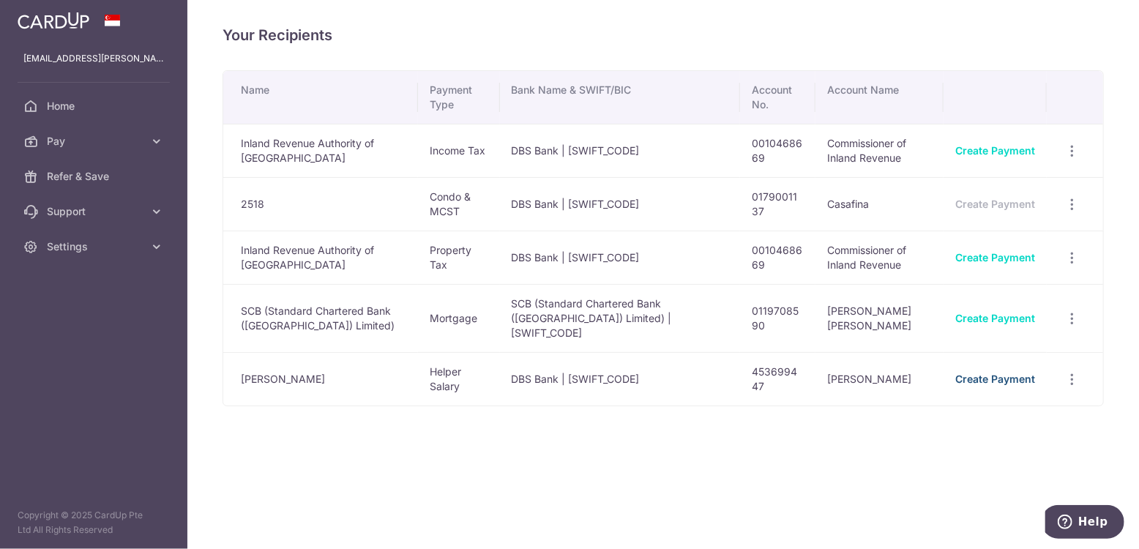
click at [1008, 372] on link "Create Payment" at bounding box center [995, 378] width 80 height 12
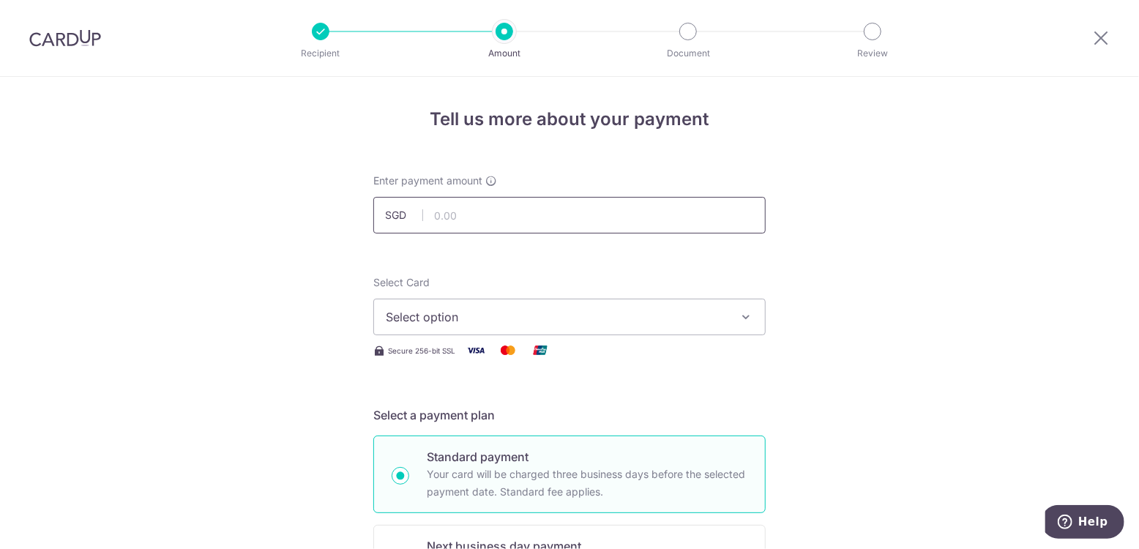
click at [475, 214] on input "text" at bounding box center [569, 215] width 392 height 37
type input "550.00"
click at [524, 311] on span "Select option" at bounding box center [556, 317] width 341 height 18
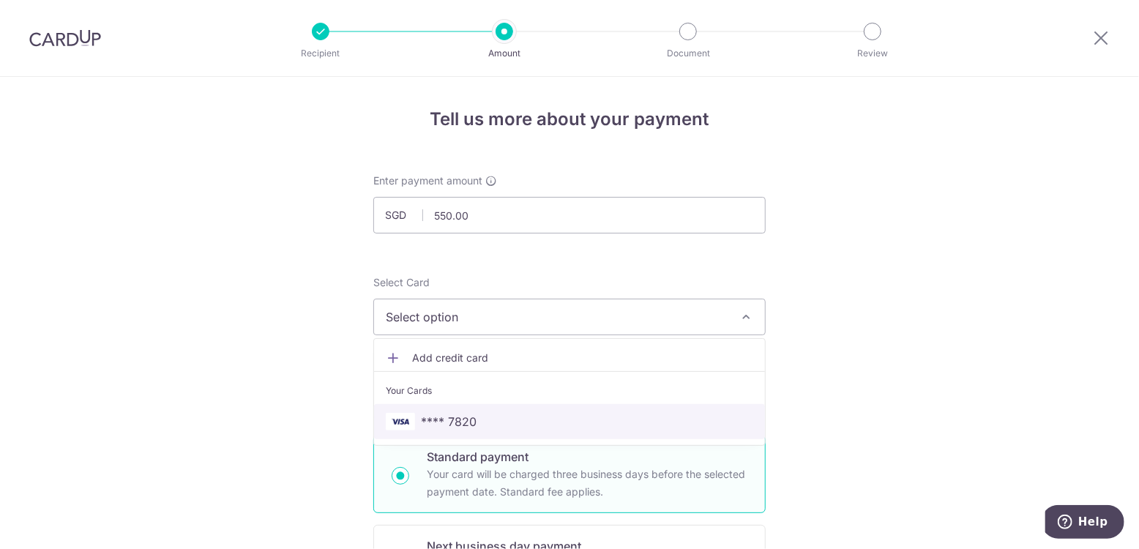
click at [483, 415] on span "**** 7820" at bounding box center [569, 422] width 367 height 18
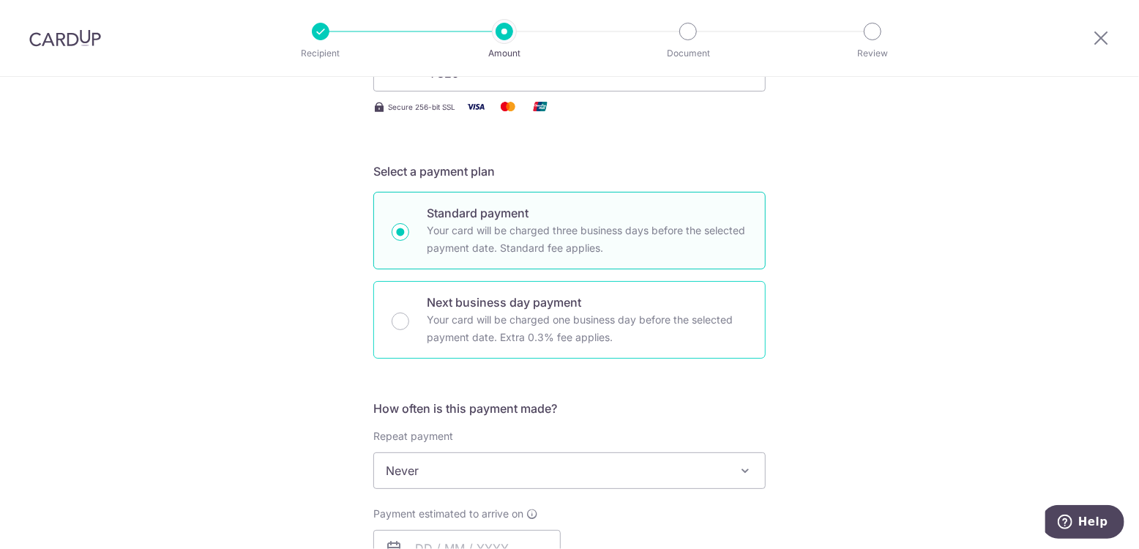
scroll to position [487, 0]
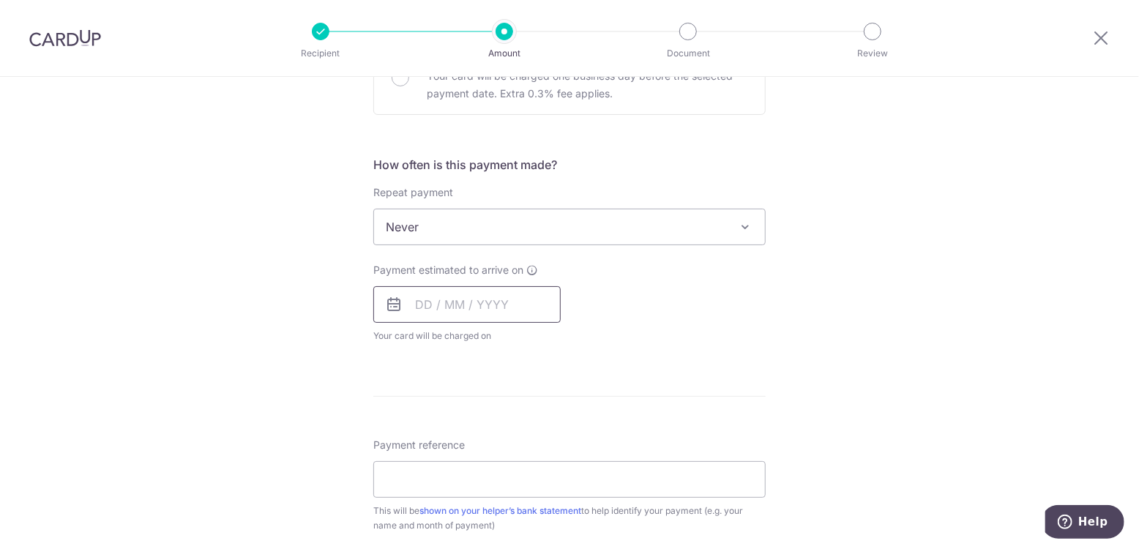
click at [414, 305] on input "text" at bounding box center [466, 304] width 187 height 37
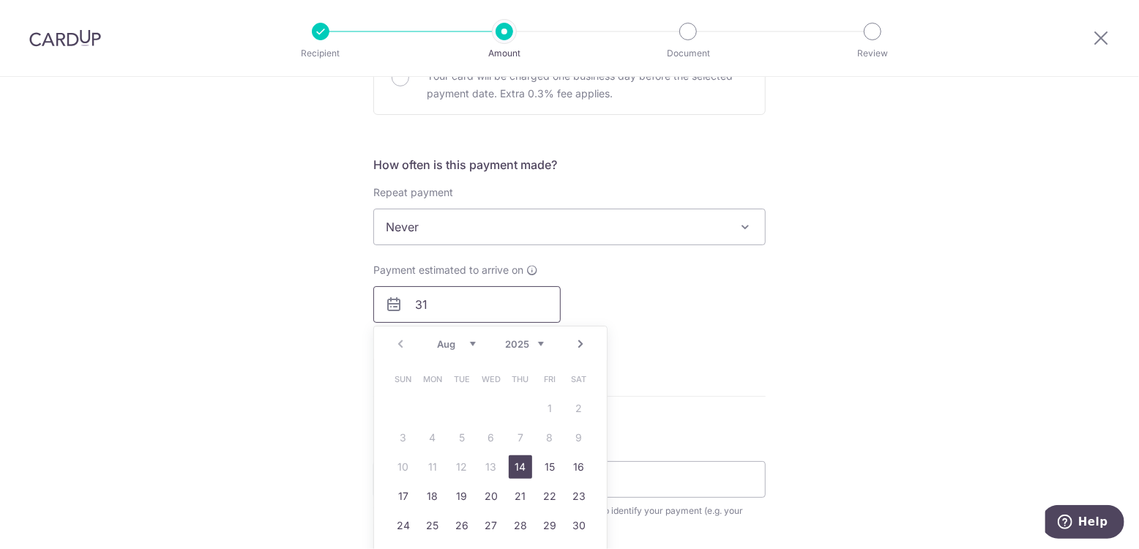
scroll to position [732, 0]
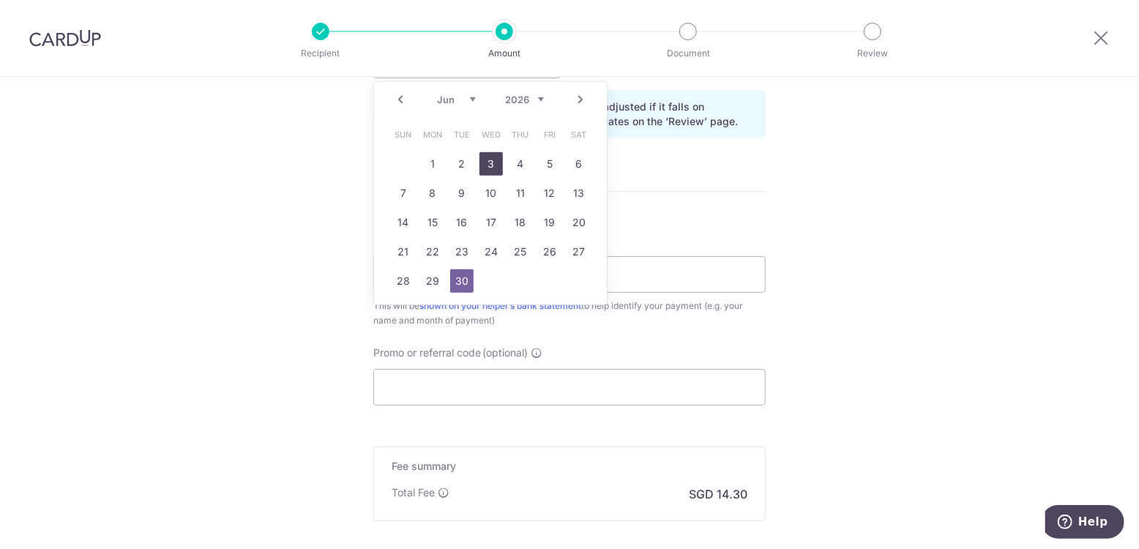
click at [488, 162] on link "3" at bounding box center [490, 163] width 23 height 23
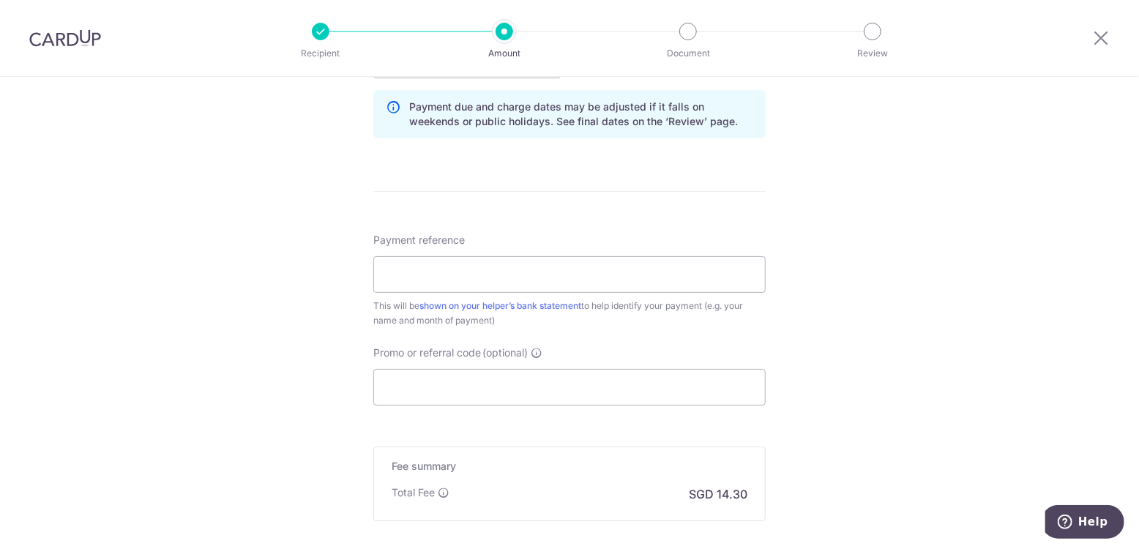
scroll to position [487, 0]
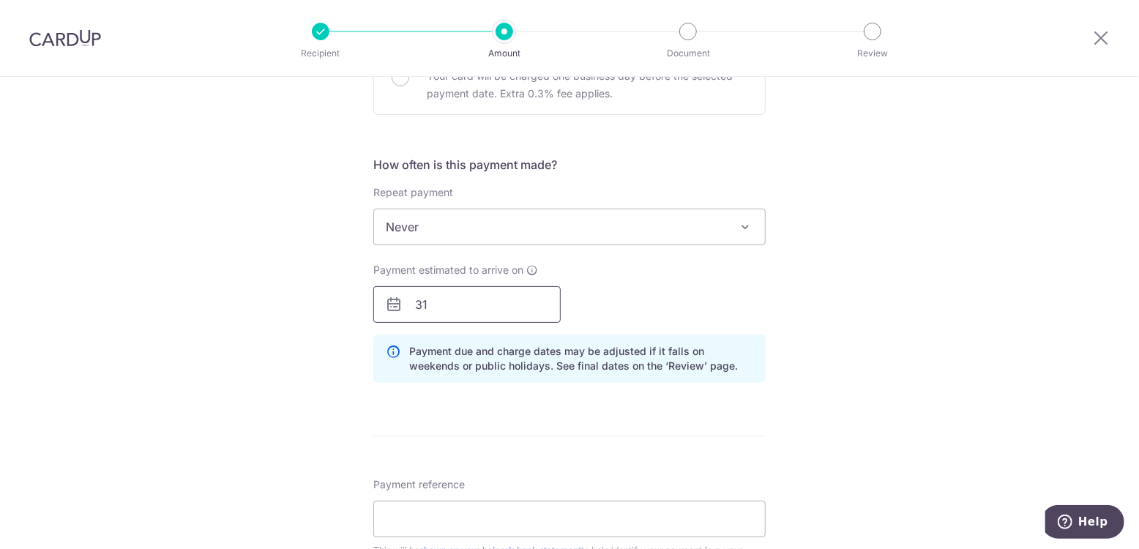
click at [504, 298] on input "31" at bounding box center [466, 304] width 187 height 37
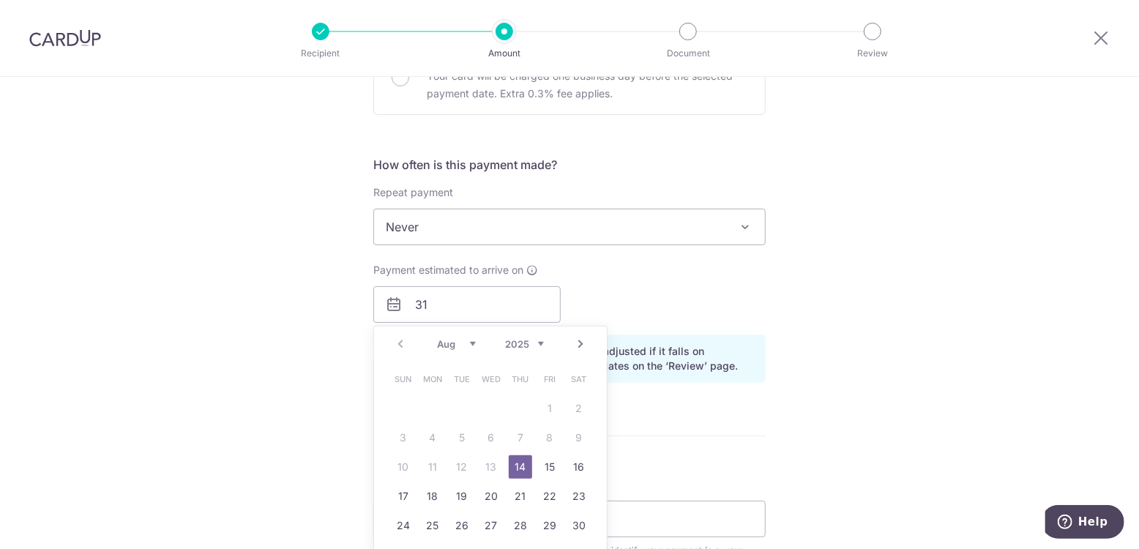
click at [468, 345] on select "Aug Sep Oct Nov Dec" at bounding box center [456, 344] width 39 height 12
click at [470, 340] on select "Aug Sep Oct Nov Dec" at bounding box center [456, 344] width 39 height 12
click at [487, 411] on link "3" at bounding box center [490, 408] width 23 height 23
type input "03/09/2025"
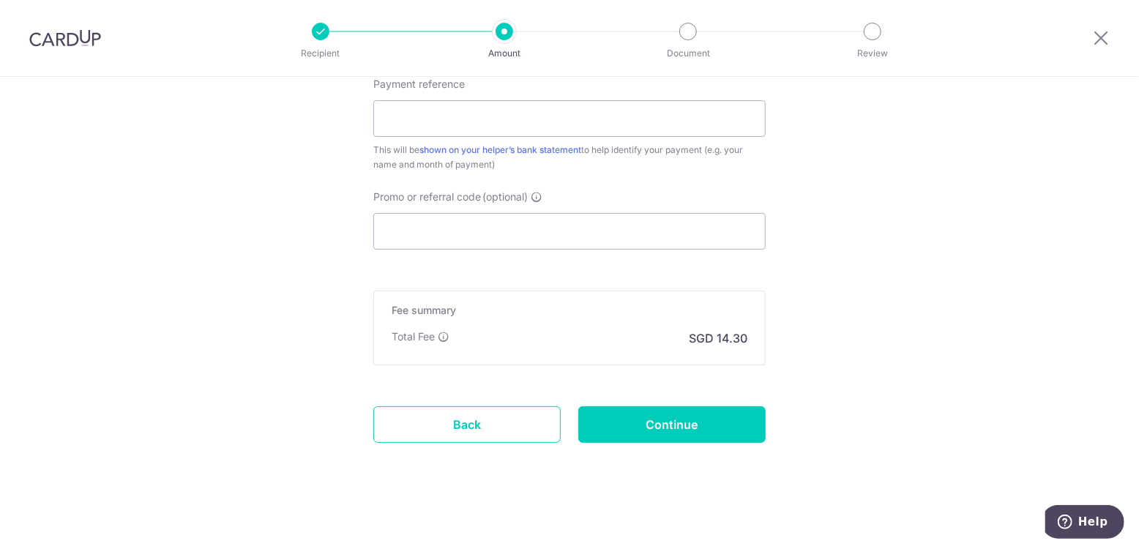
scroll to position [664, 0]
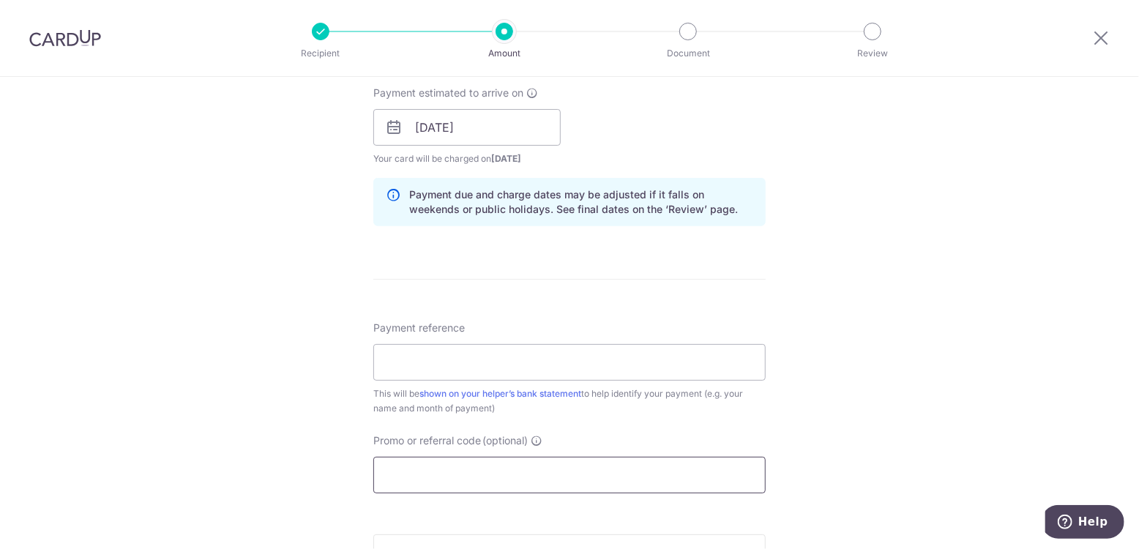
click at [473, 471] on input "Promo or referral code (optional)" at bounding box center [569, 475] width 392 height 37
paste input "ASHREF17"
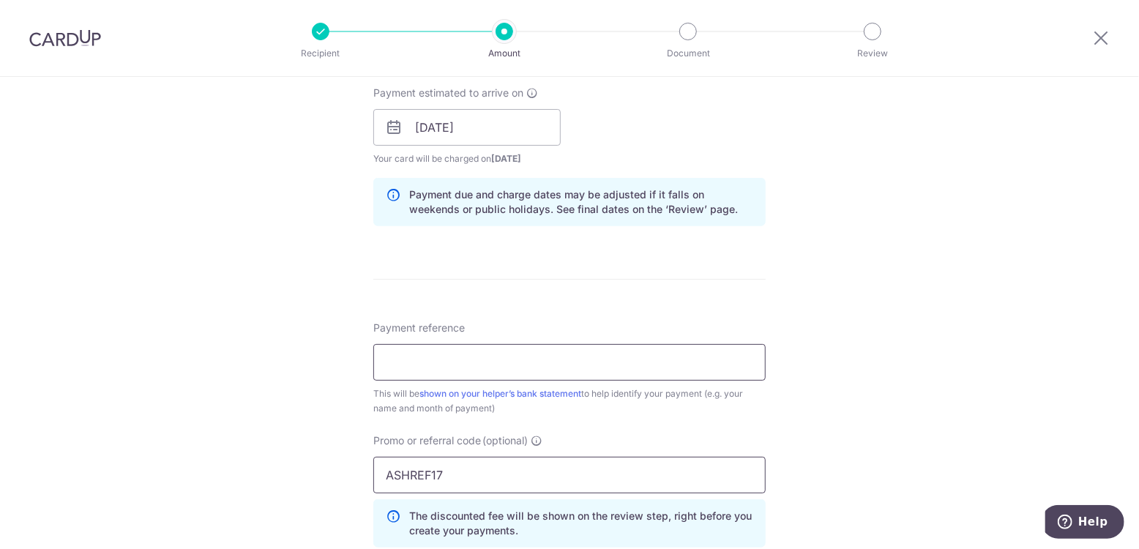
type input "ASHREF17"
click at [471, 351] on input "Payment reference" at bounding box center [569, 362] width 392 height 37
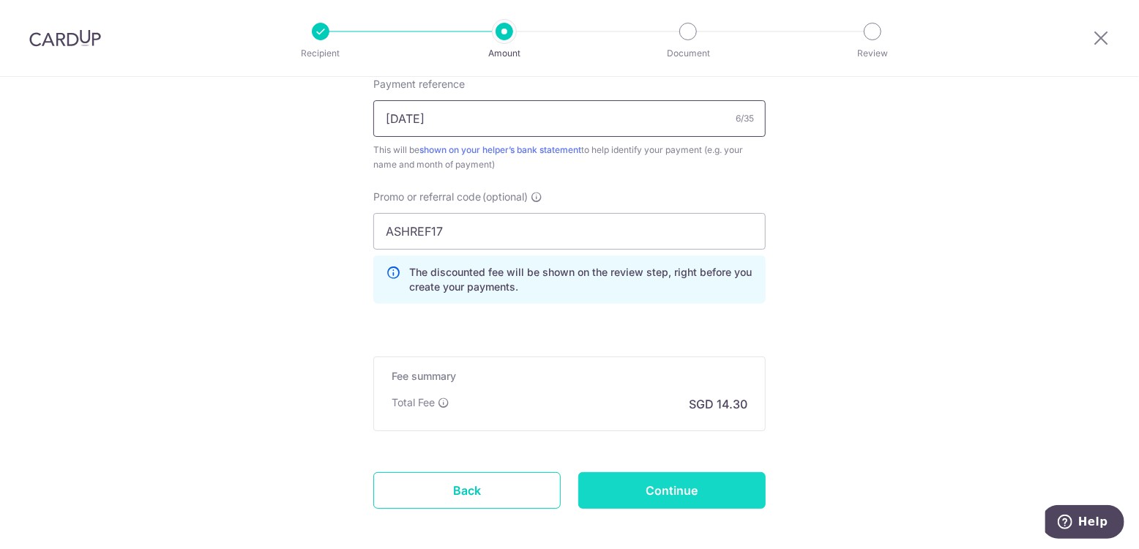
type input "Aug 25"
drag, startPoint x: 660, startPoint y: 485, endPoint x: 670, endPoint y: 484, distance: 10.3
click at [661, 485] on input "Continue" at bounding box center [671, 490] width 187 height 37
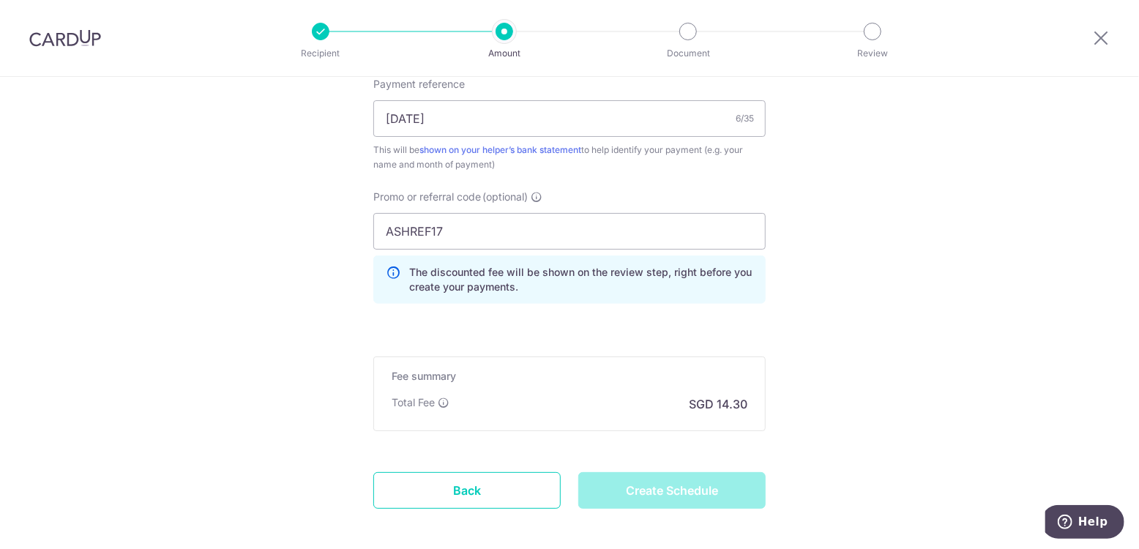
type input "Create Schedule"
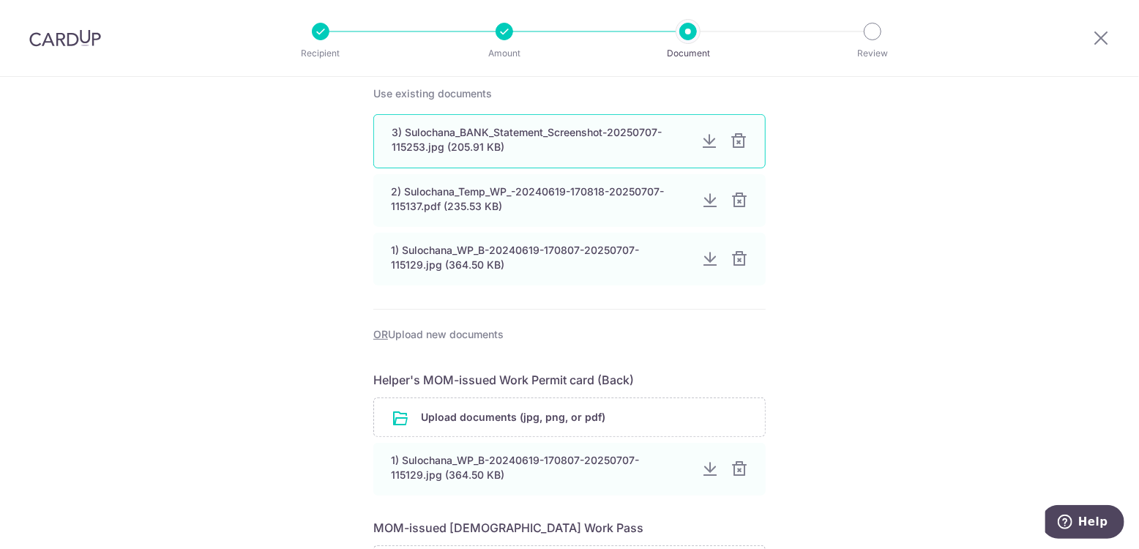
scroll to position [487, 0]
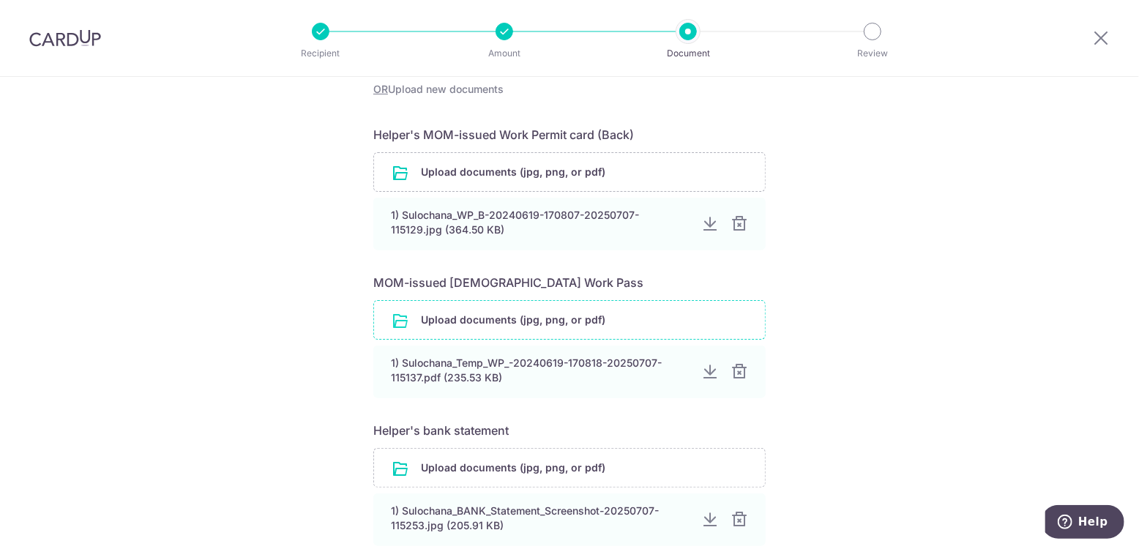
click at [566, 324] on input "file" at bounding box center [569, 320] width 391 height 38
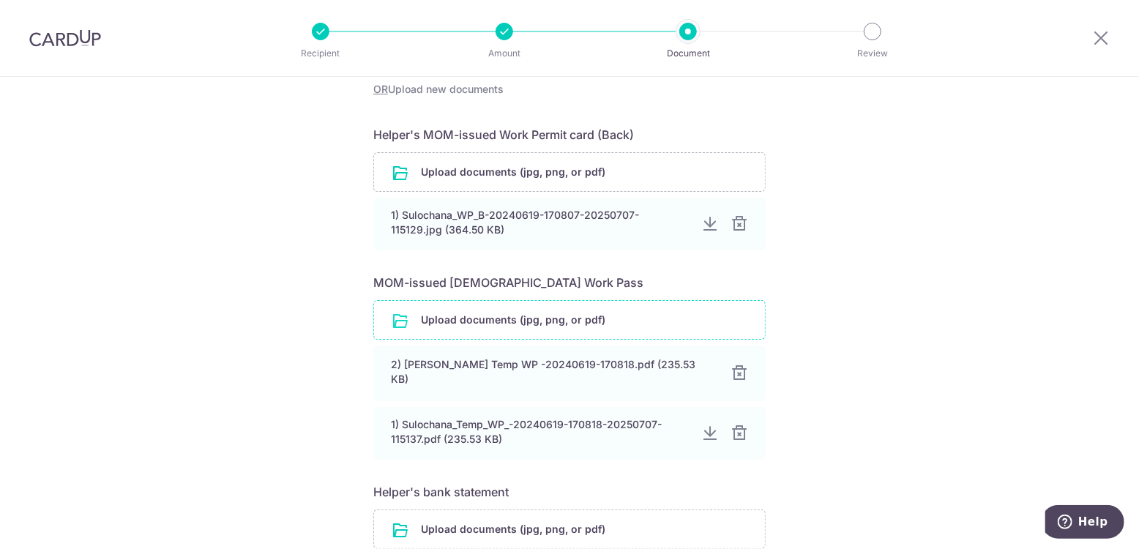
click at [569, 317] on input "file" at bounding box center [569, 320] width 391 height 38
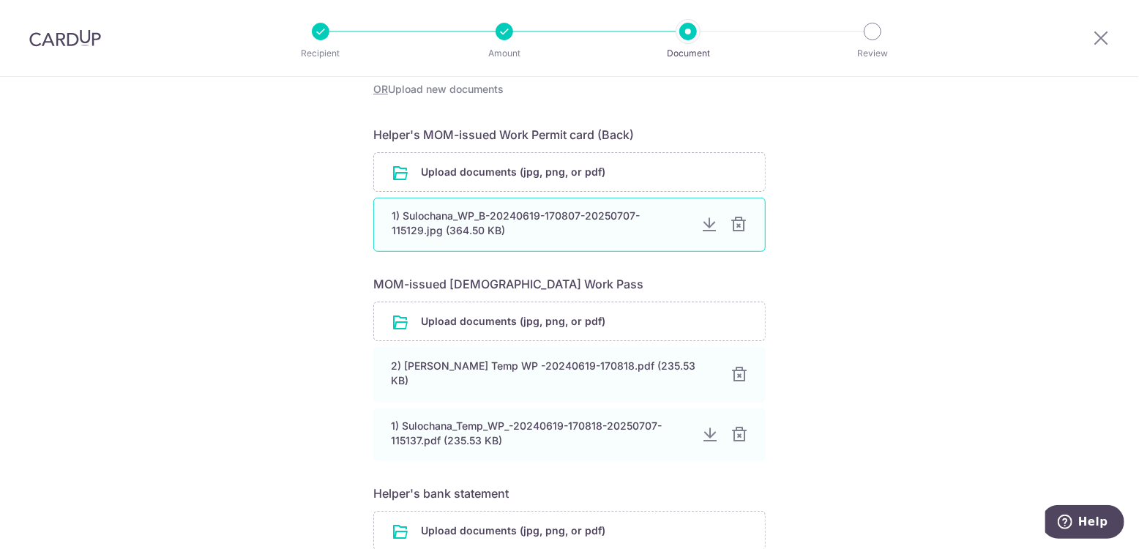
click at [733, 220] on div at bounding box center [739, 225] width 18 height 18
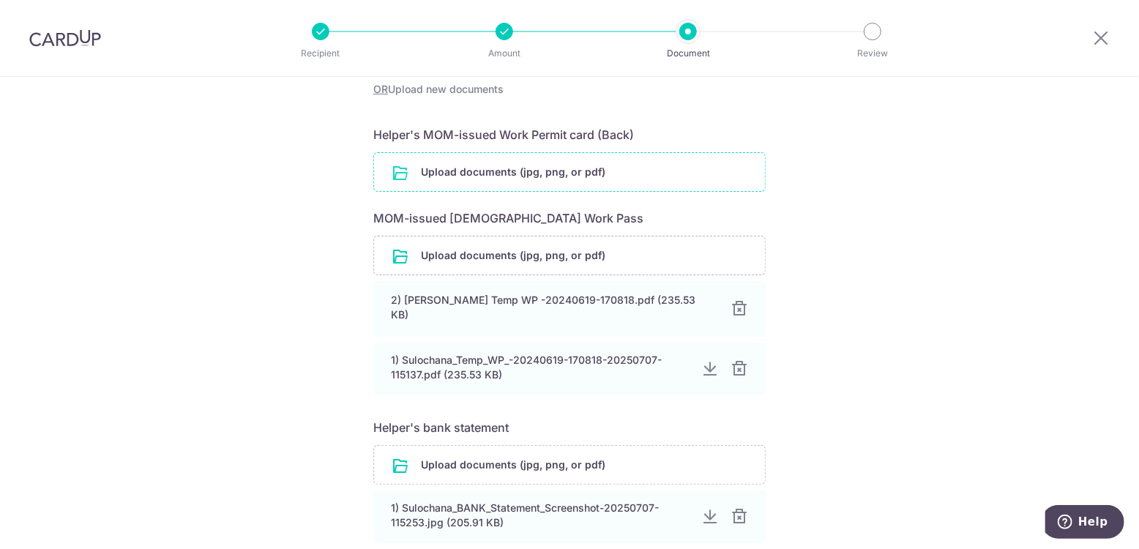
click at [580, 176] on input "file" at bounding box center [569, 172] width 391 height 38
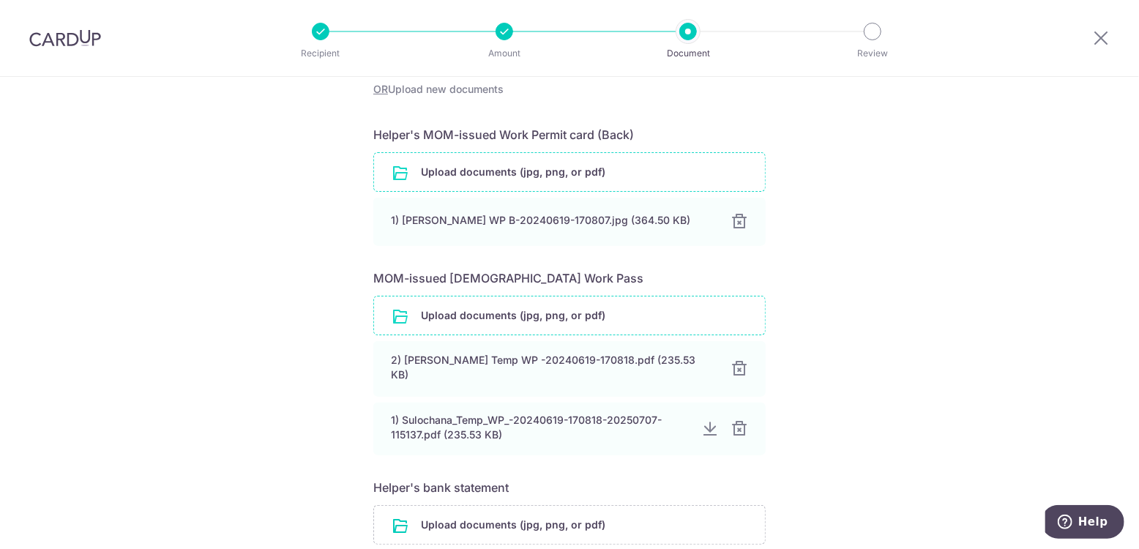
click at [533, 323] on input "file" at bounding box center [569, 315] width 391 height 38
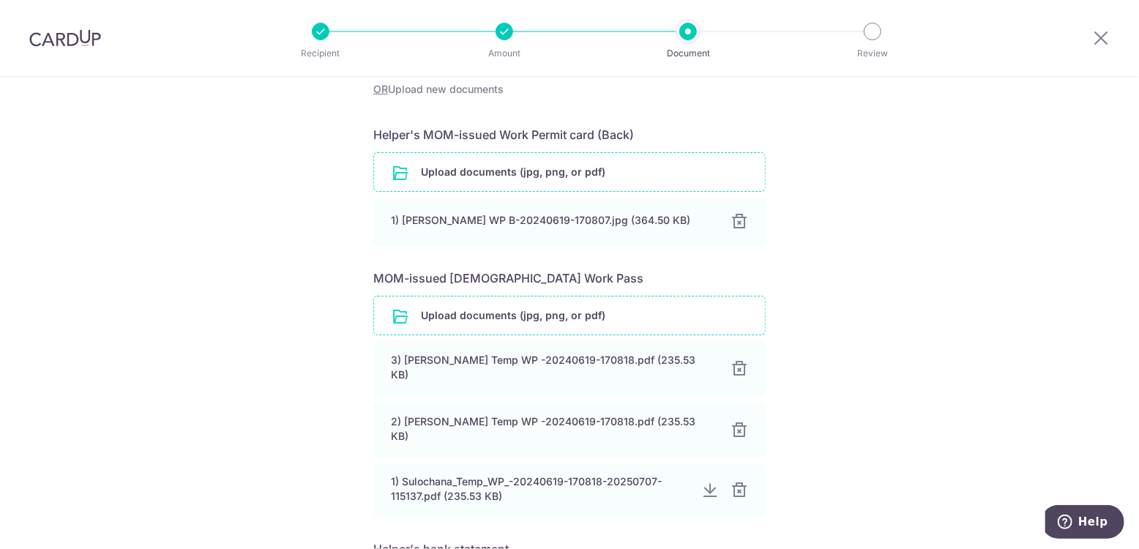
scroll to position [732, 0]
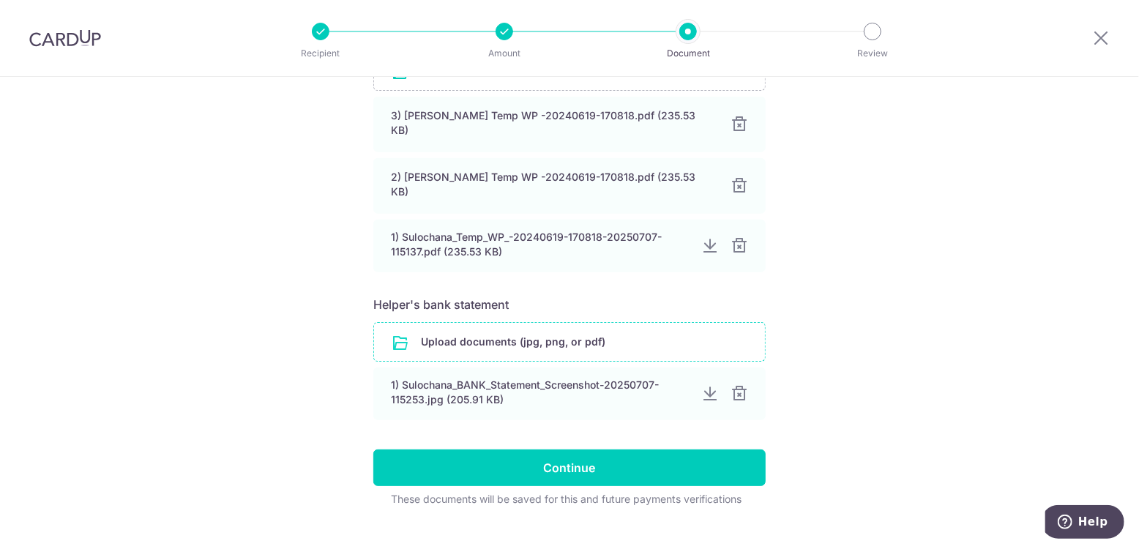
click at [598, 323] on input "file" at bounding box center [569, 342] width 391 height 38
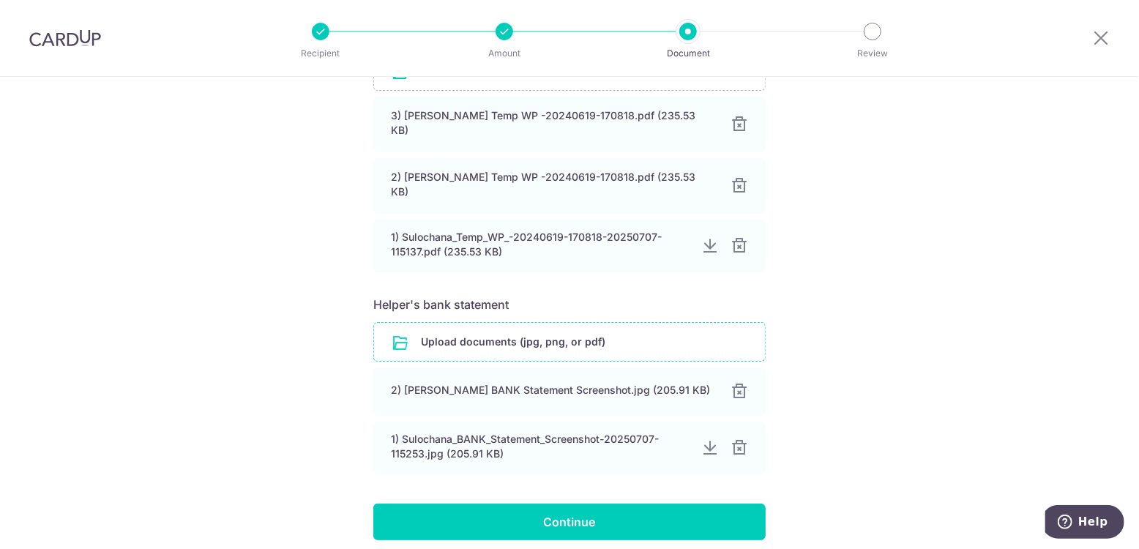
scroll to position [795, 0]
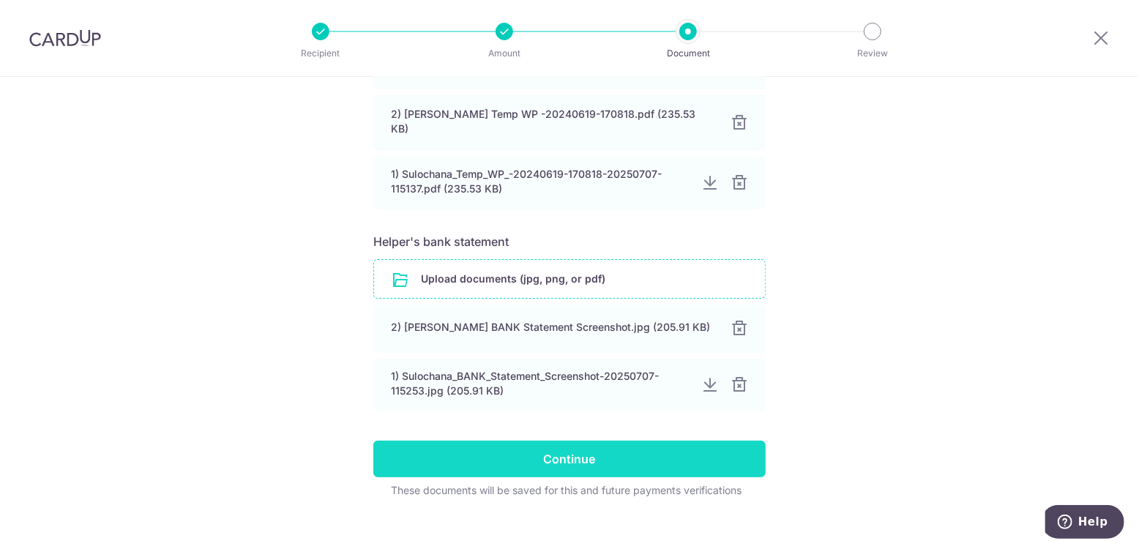
click at [639, 441] on input "Continue" at bounding box center [569, 459] width 392 height 37
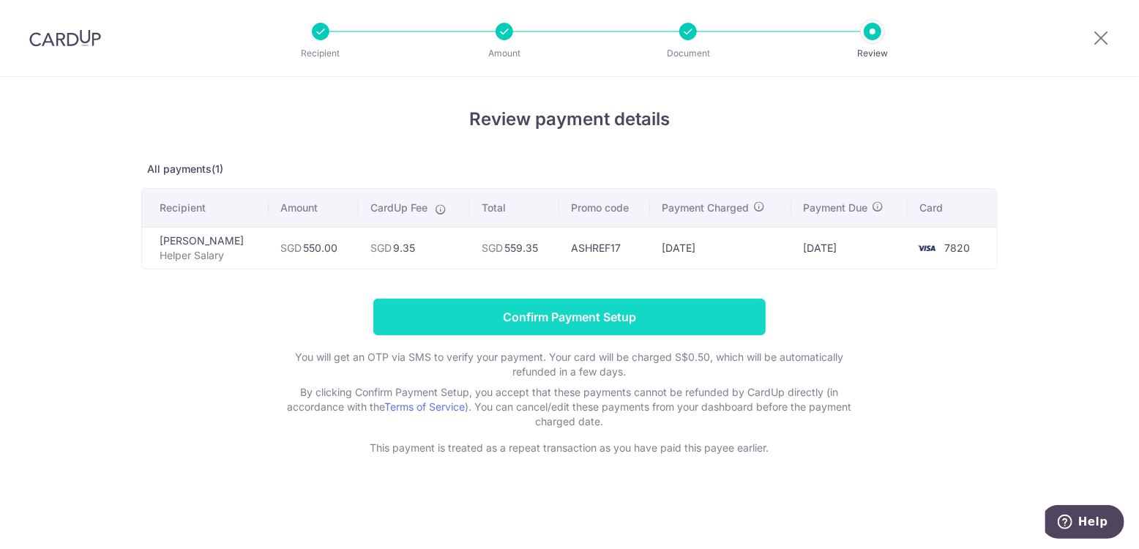
click at [631, 319] on input "Confirm Payment Setup" at bounding box center [569, 317] width 392 height 37
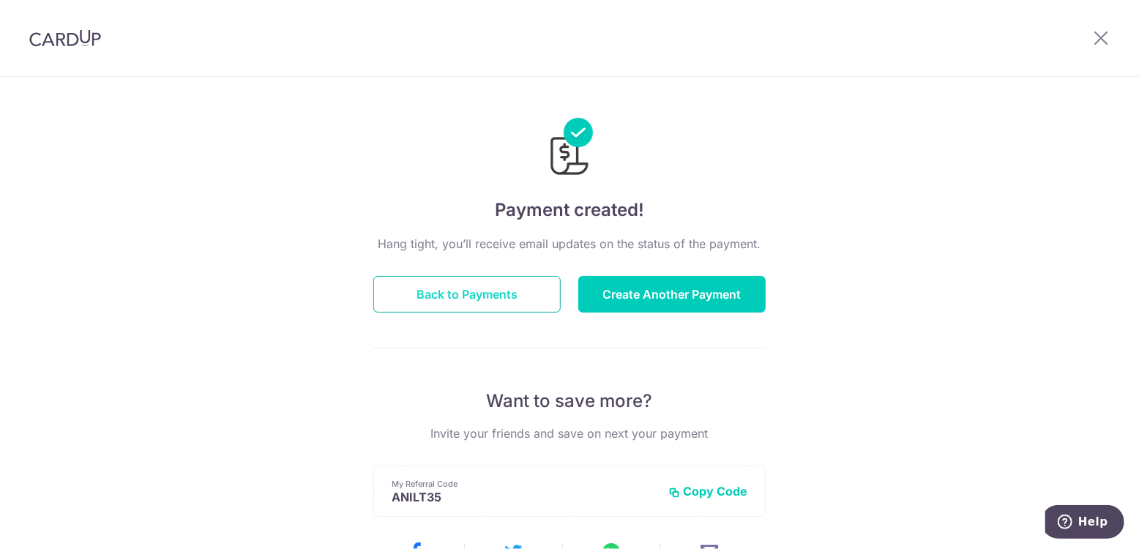
click at [470, 291] on button "Back to Payments" at bounding box center [466, 294] width 187 height 37
